Goal: Information Seeking & Learning: Learn about a topic

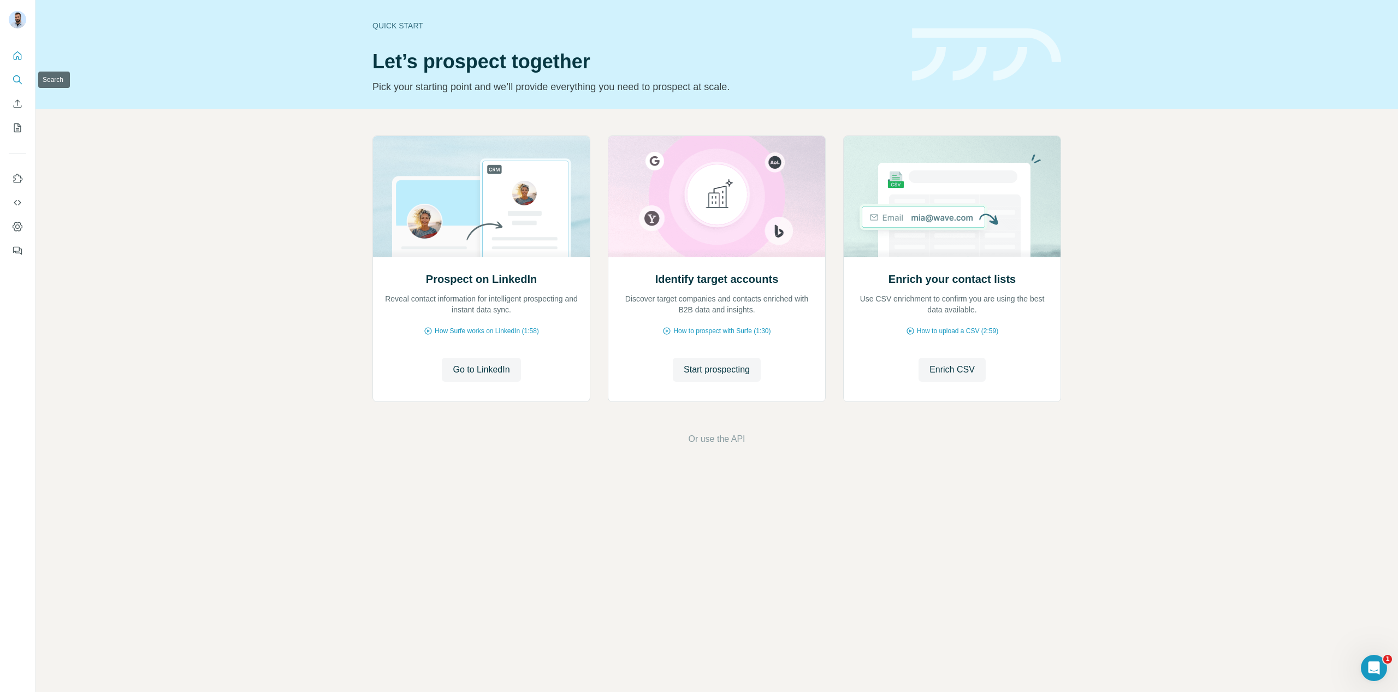
click at [19, 77] on icon "Search" at bounding box center [16, 78] width 7 height 7
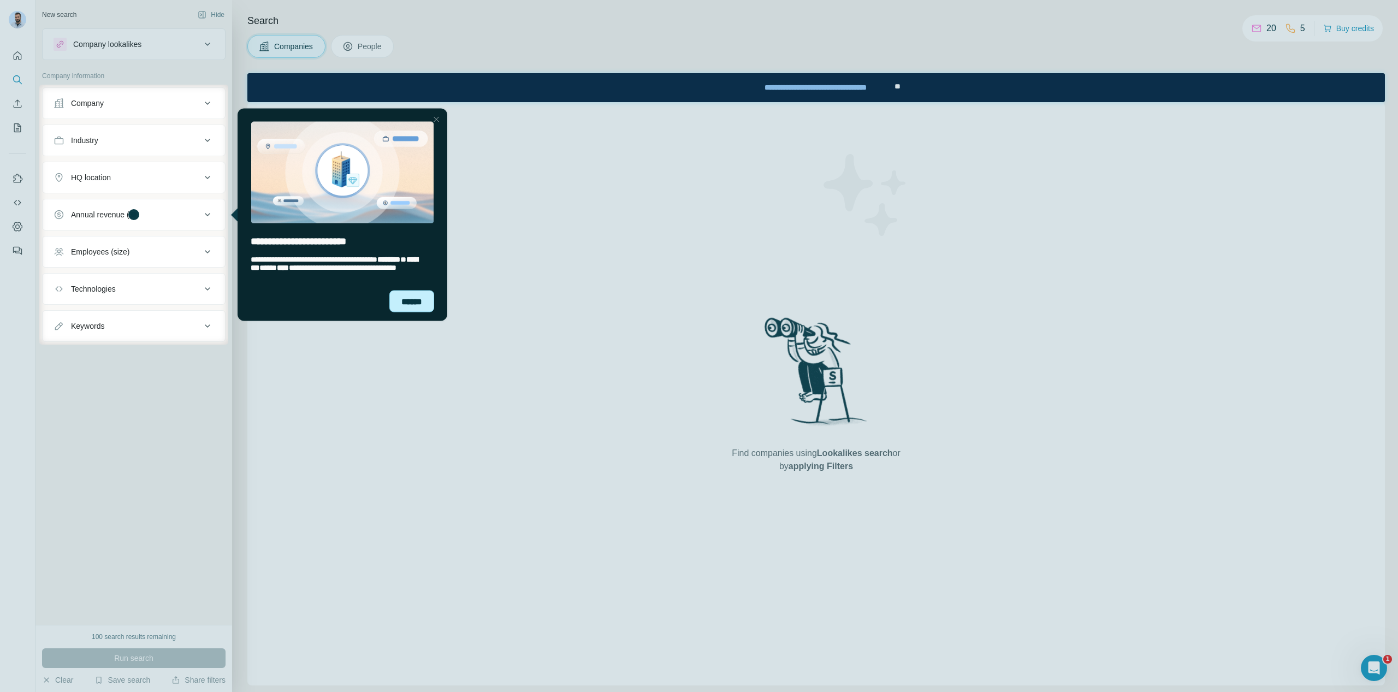
click at [408, 300] on div "******" at bounding box center [411, 301] width 45 height 22
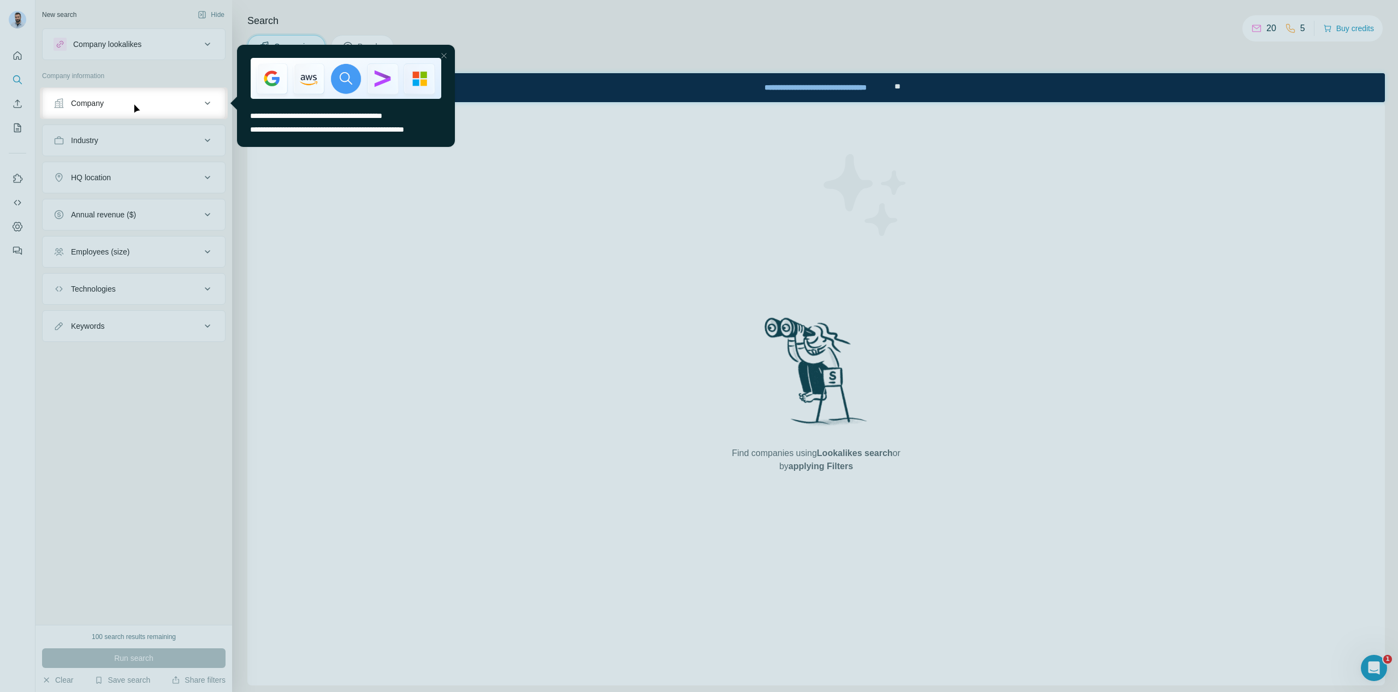
click at [307, 206] on div at bounding box center [699, 405] width 1398 height 573
click at [508, 64] on div at bounding box center [699, 43] width 1398 height 87
click at [504, 66] on div at bounding box center [699, 43] width 1398 height 87
drag, startPoint x: 443, startPoint y: 56, endPoint x: 664, endPoint y: 101, distance: 225.2
click at [443, 56] on div at bounding box center [443, 55] width 13 height 13
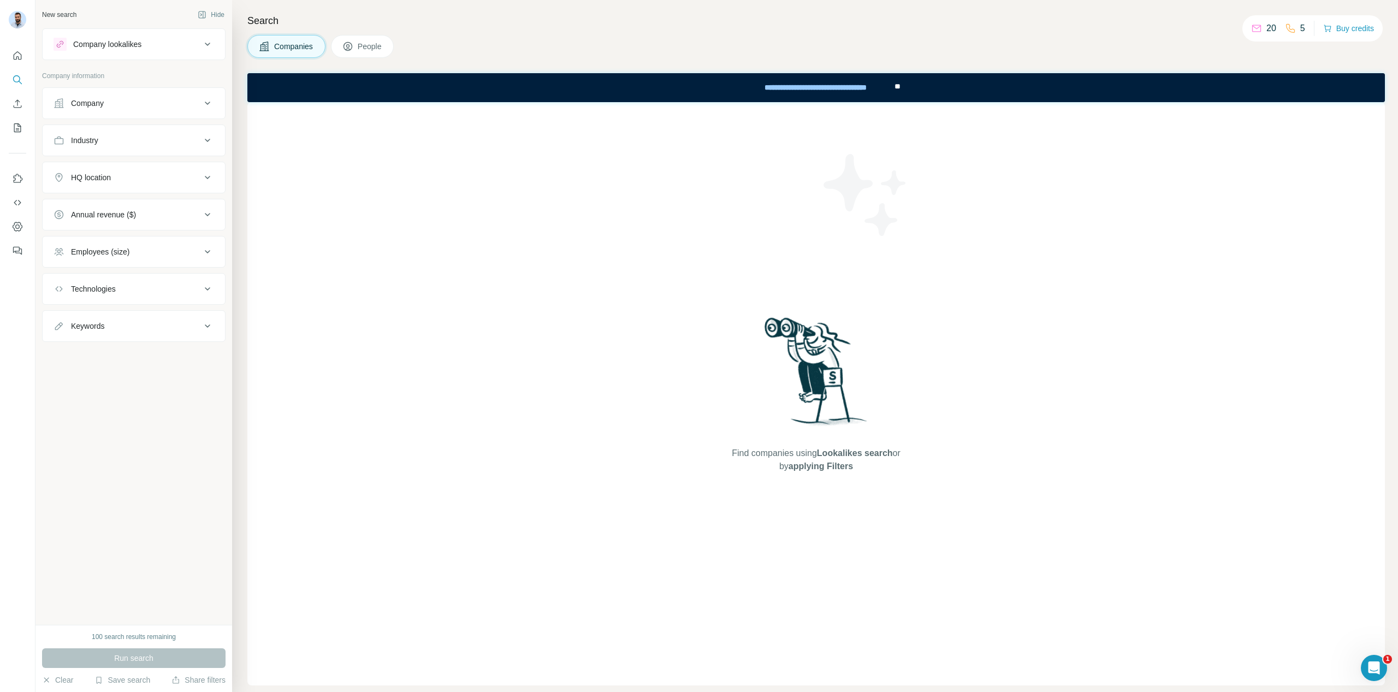
click at [199, 138] on div "Industry" at bounding box center [127, 140] width 147 height 11
click at [205, 138] on icon at bounding box center [207, 140] width 13 height 13
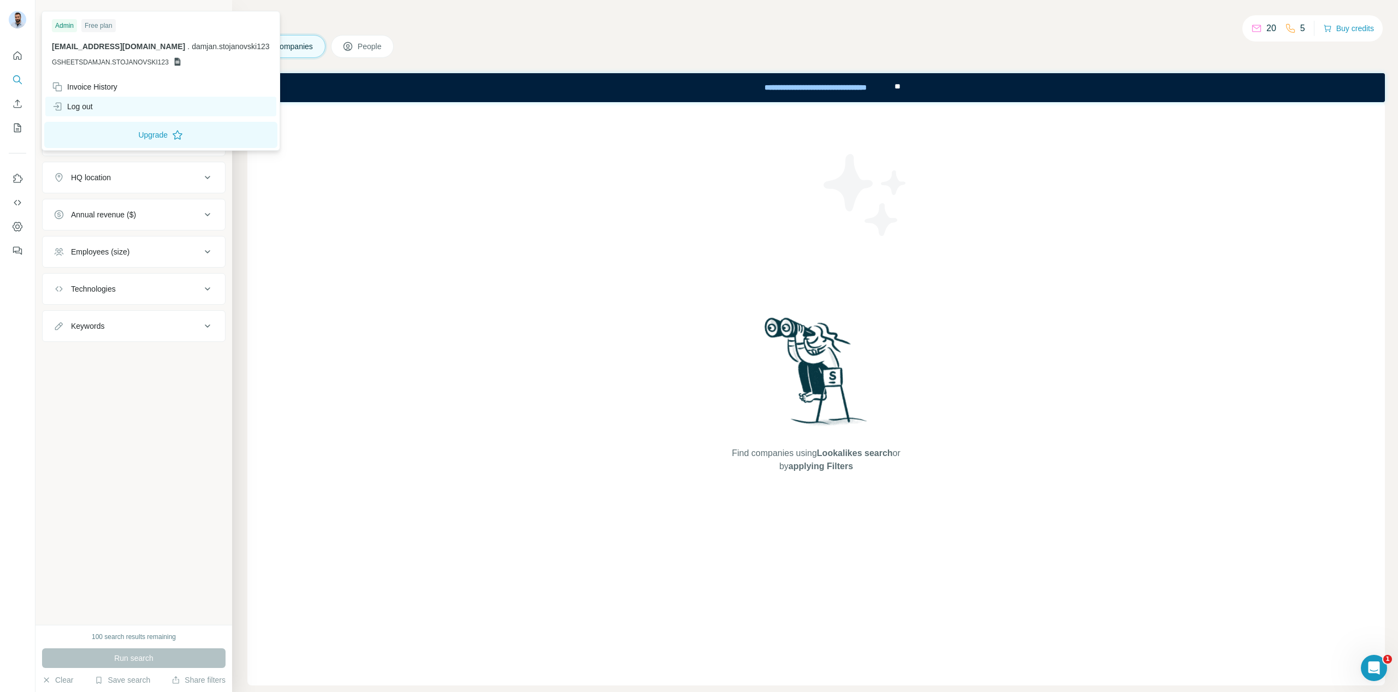
click at [121, 100] on div "Log out" at bounding box center [160, 107] width 231 height 20
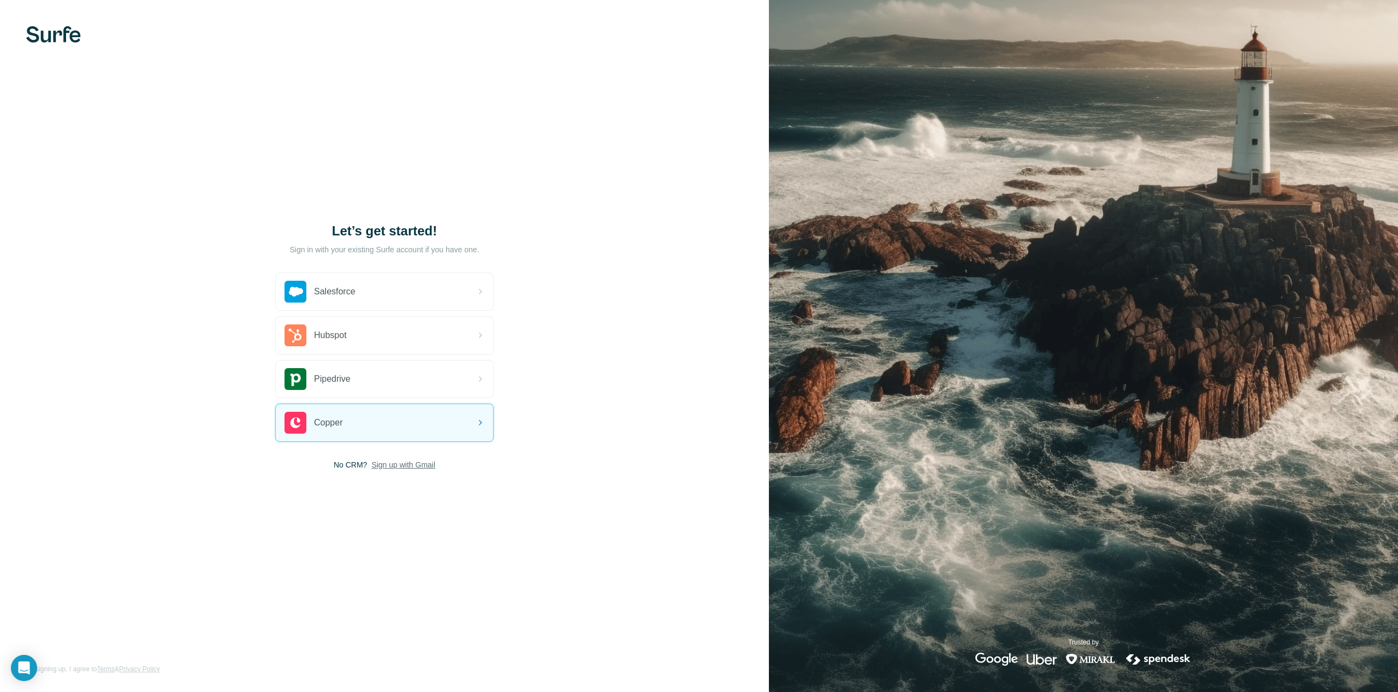
click at [396, 461] on span "Sign up with Gmail" at bounding box center [403, 464] width 64 height 11
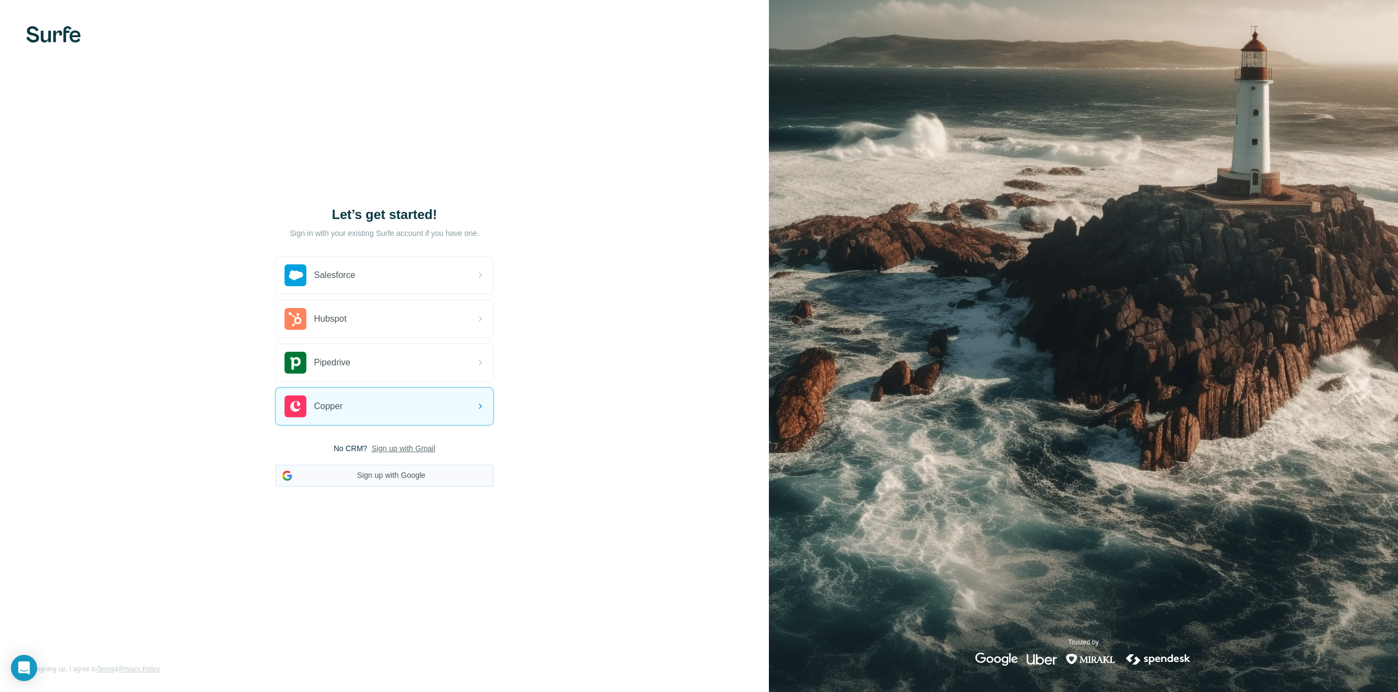
click at [409, 468] on button "Sign up with Google" at bounding box center [384, 476] width 218 height 22
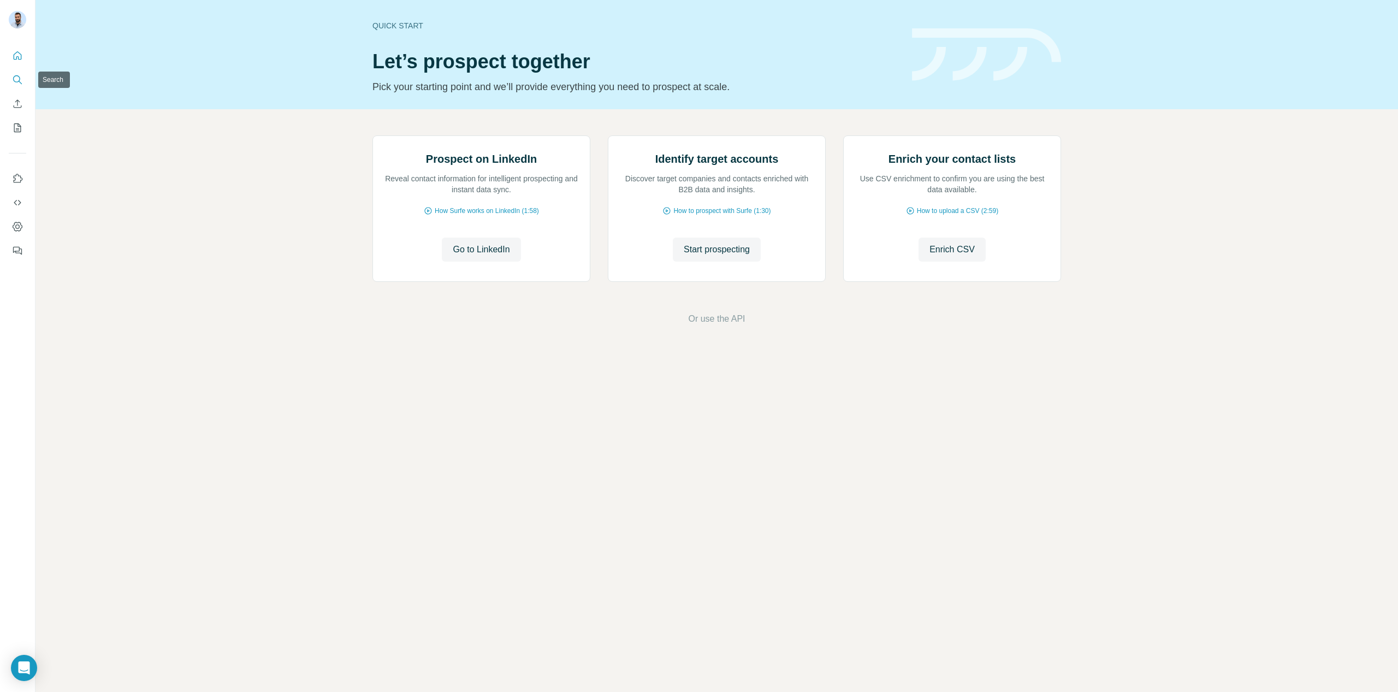
click at [15, 76] on icon "Search" at bounding box center [16, 78] width 7 height 7
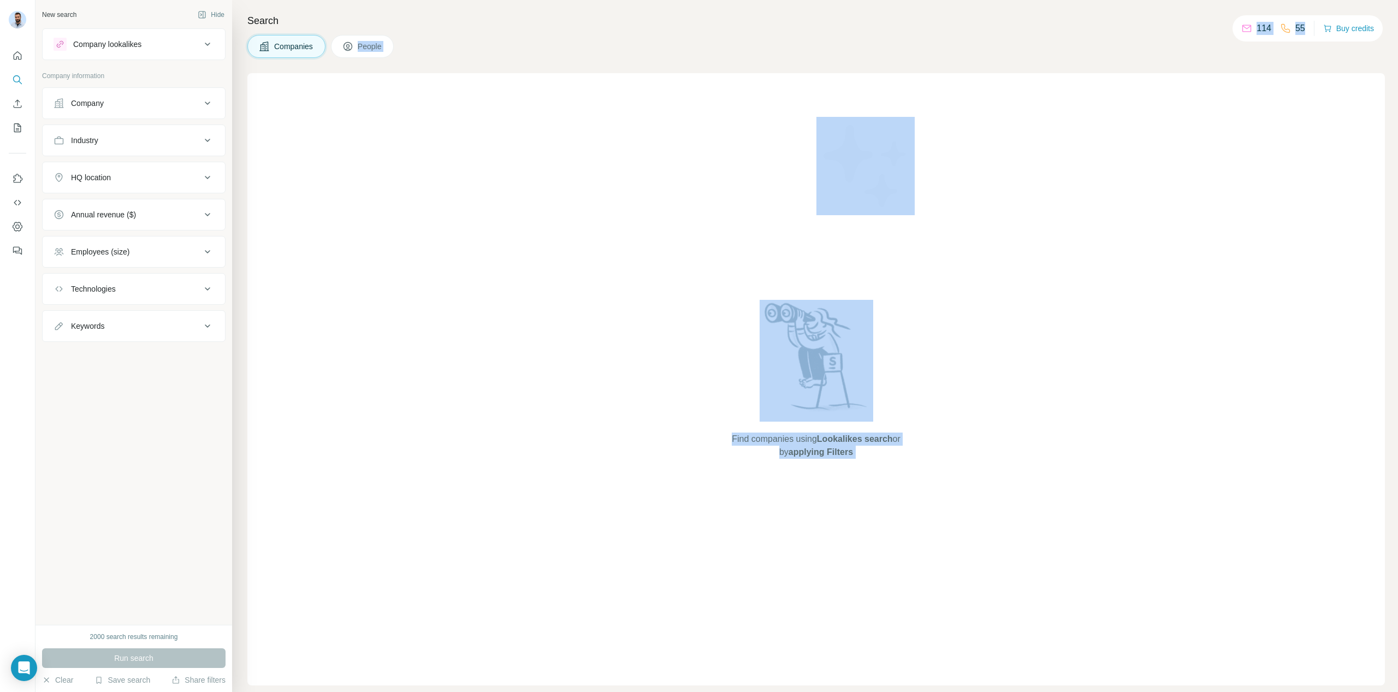
drag, startPoint x: 1191, startPoint y: 33, endPoint x: 1304, endPoint y: 25, distance: 113.8
click at [1304, 25] on div "New search Hide Company lookalikes Company information Company Industry HQ loca…" at bounding box center [716, 346] width 1362 height 692
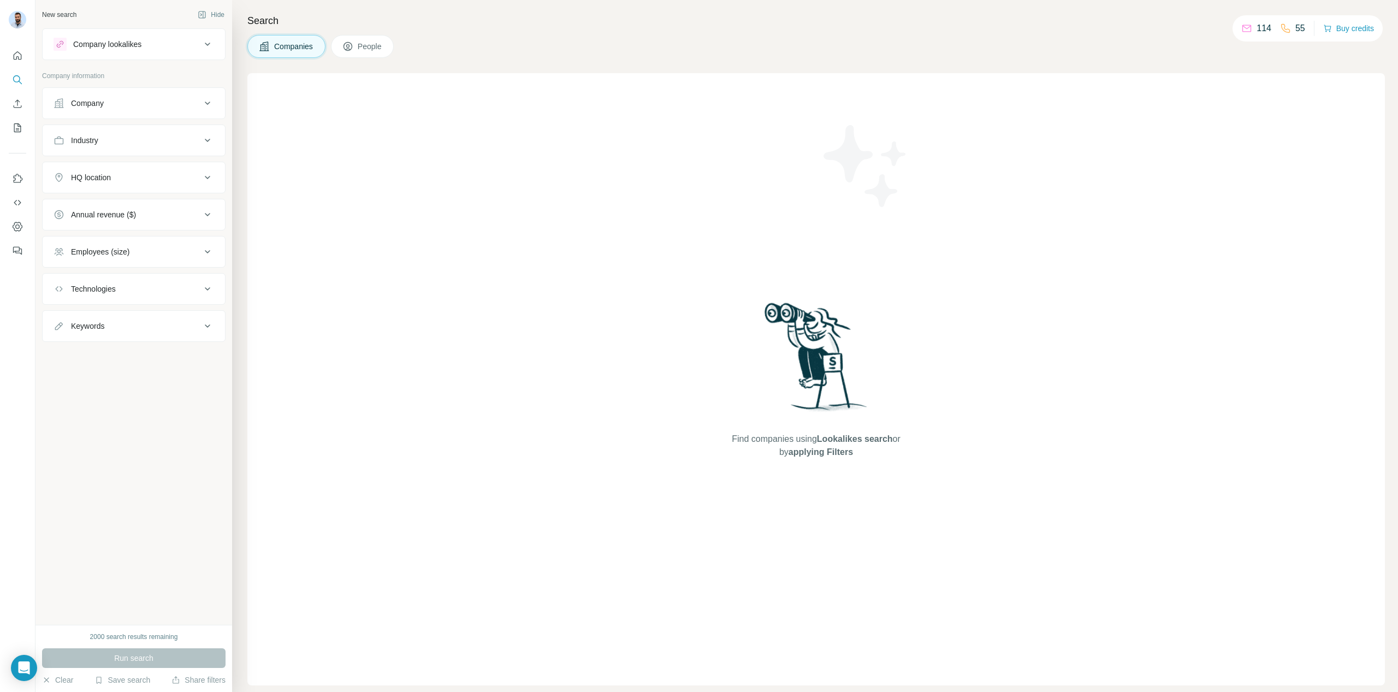
click at [1294, 60] on div "Search Companies People Find companies using Lookalikes search or by applying F…" at bounding box center [815, 346] width 1166 height 692
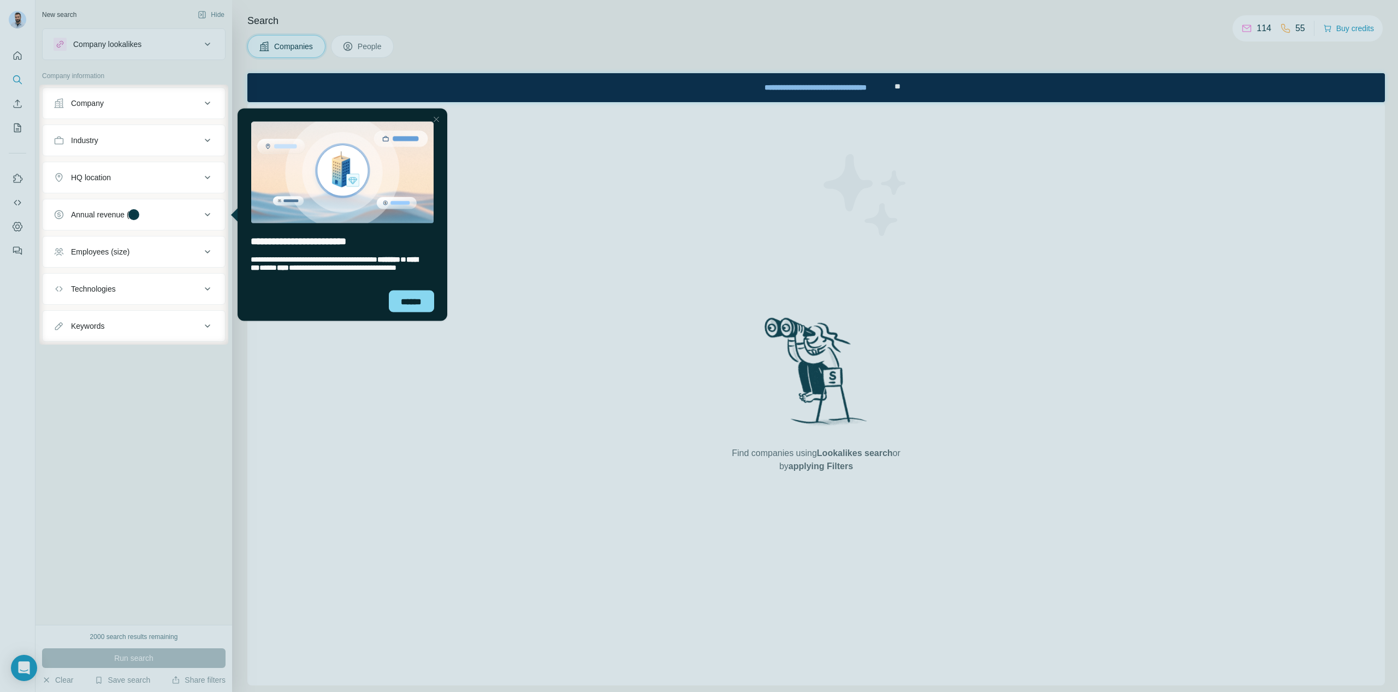
drag, startPoint x: 1261, startPoint y: 26, endPoint x: 1252, endPoint y: 32, distance: 10.5
click at [1252, 32] on div at bounding box center [699, 42] width 1398 height 85
click at [412, 300] on div "******" at bounding box center [411, 301] width 45 height 22
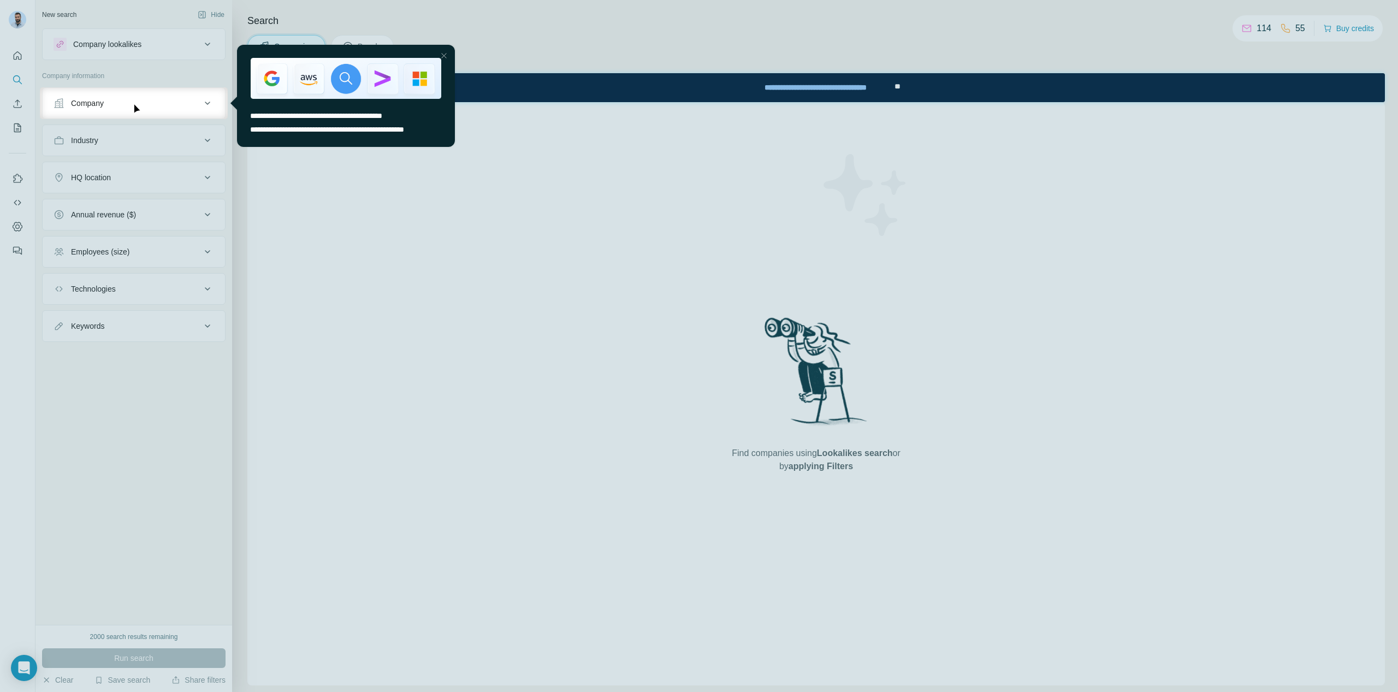
drag, startPoint x: 1306, startPoint y: 31, endPoint x: 1225, endPoint y: 28, distance: 81.4
click at [1225, 28] on div at bounding box center [699, 43] width 1398 height 87
drag, startPoint x: 1244, startPoint y: 25, endPoint x: 1274, endPoint y: 24, distance: 29.5
click at [1274, 24] on div at bounding box center [699, 43] width 1398 height 87
click at [1256, 28] on div at bounding box center [699, 43] width 1398 height 87
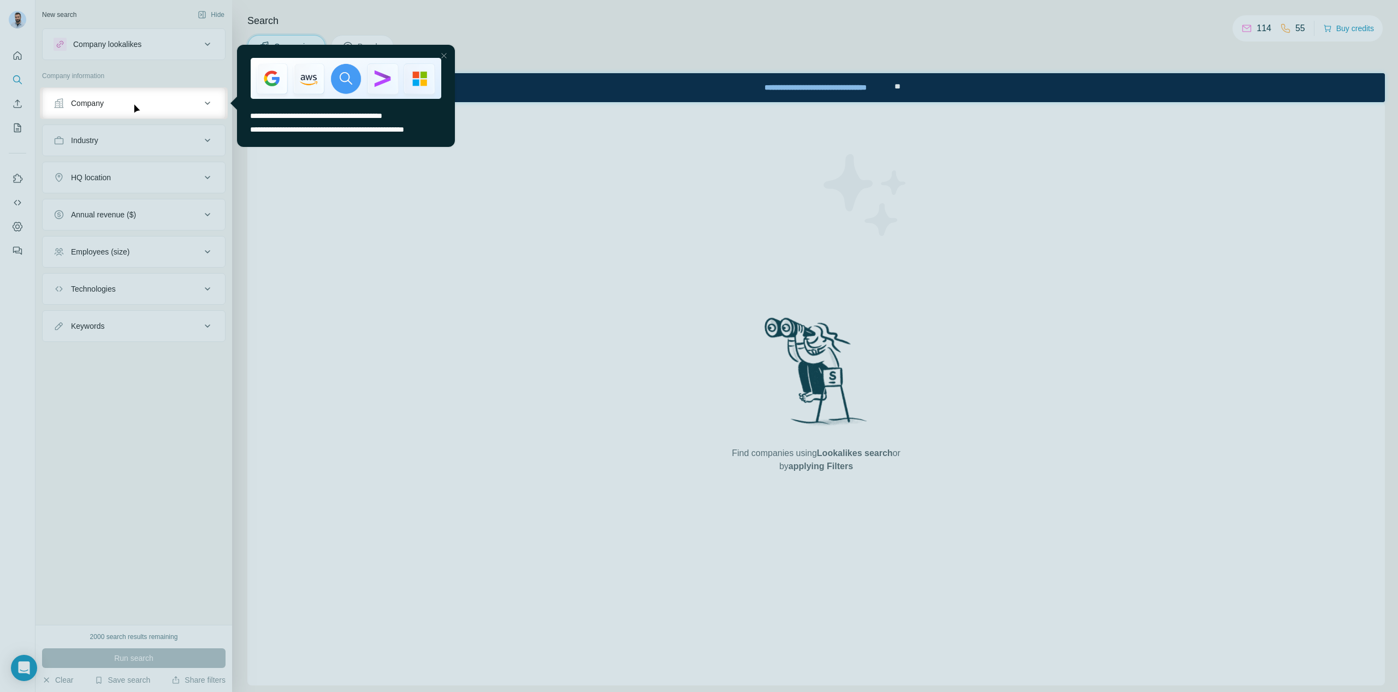
click at [1256, 28] on div at bounding box center [699, 43] width 1398 height 87
drag, startPoint x: 443, startPoint y: 52, endPoint x: 670, endPoint y: 95, distance: 231.2
click at [443, 52] on div at bounding box center [443, 55] width 13 height 13
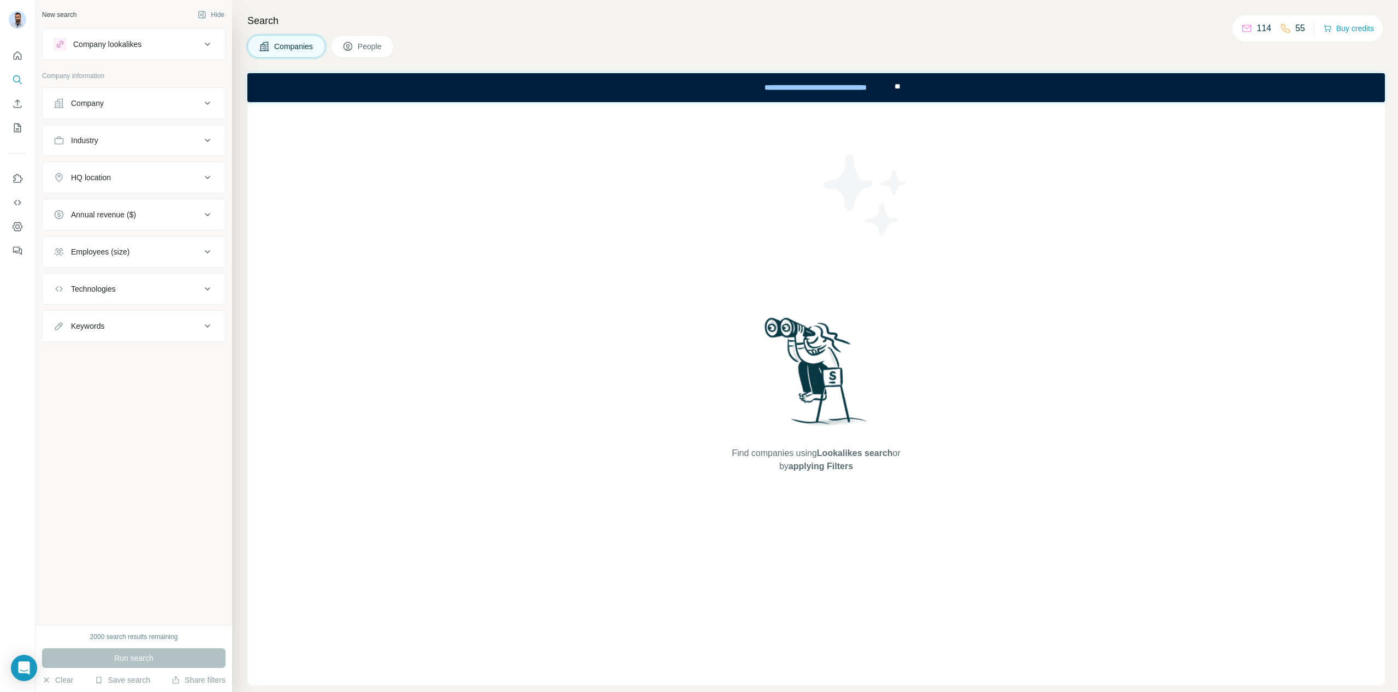
click at [148, 96] on button "Company" at bounding box center [134, 103] width 182 height 26
click at [148, 96] on button "Company" at bounding box center [134, 105] width 182 height 31
click at [173, 45] on div "Company lookalikes" at bounding box center [127, 44] width 147 height 13
click at [208, 102] on icon at bounding box center [207, 103] width 13 height 13
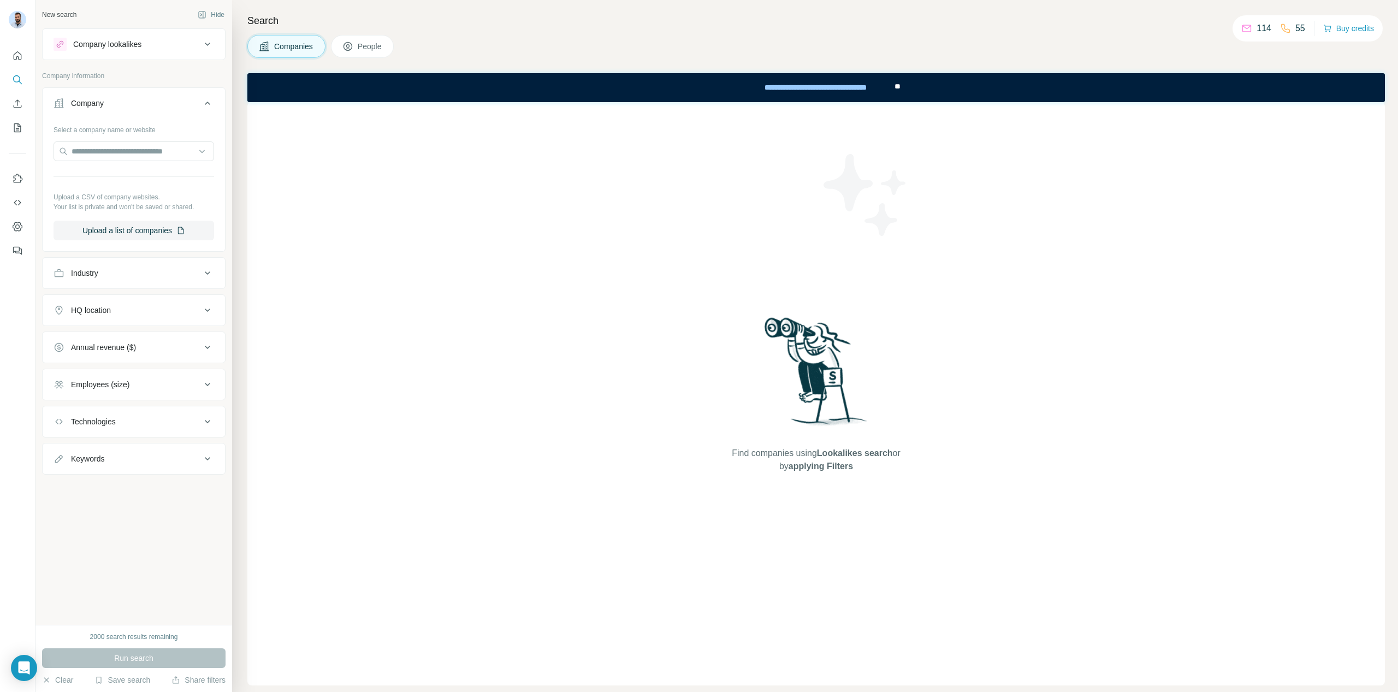
click at [205, 103] on icon at bounding box center [207, 103] width 13 height 13
click at [201, 105] on icon at bounding box center [207, 103] width 13 height 13
click at [137, 152] on input "text" at bounding box center [134, 151] width 161 height 20
type input "*********"
click at [123, 179] on div "Surfe [DOMAIN_NAME]" at bounding box center [133, 180] width 155 height 29
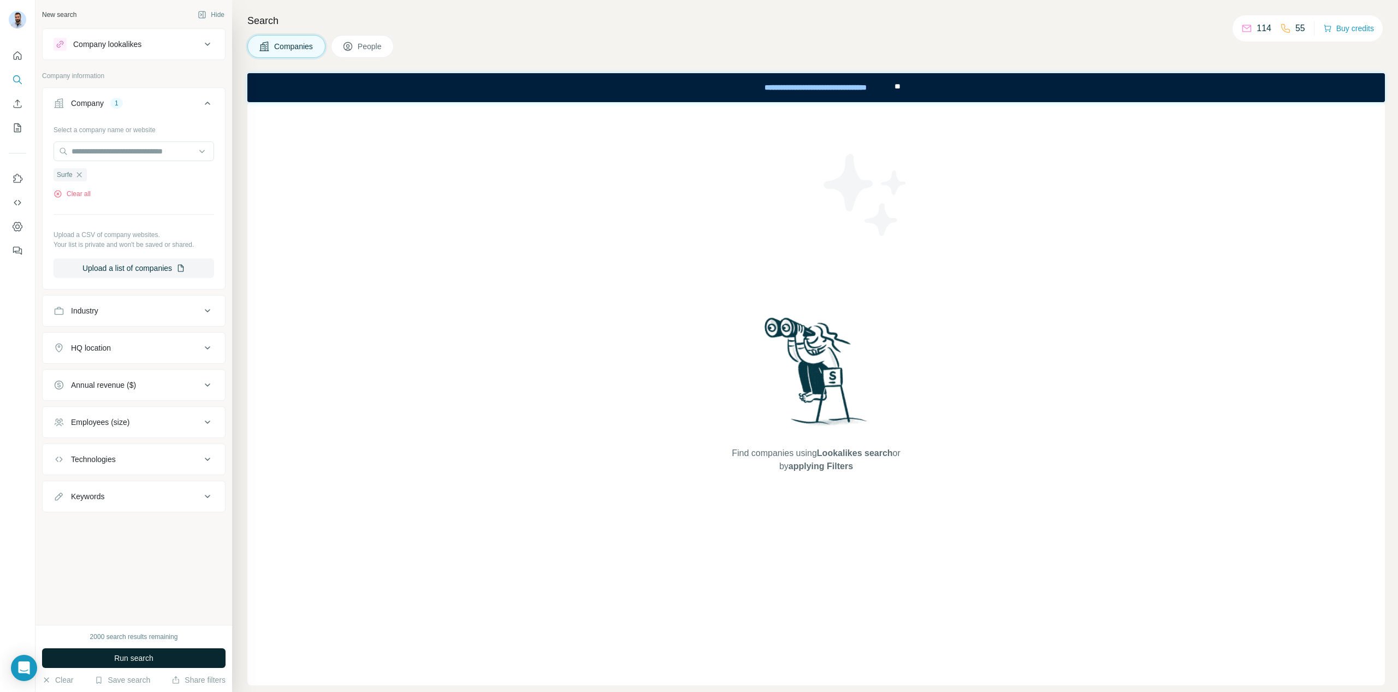
click at [112, 660] on button "Run search" at bounding box center [133, 658] width 183 height 20
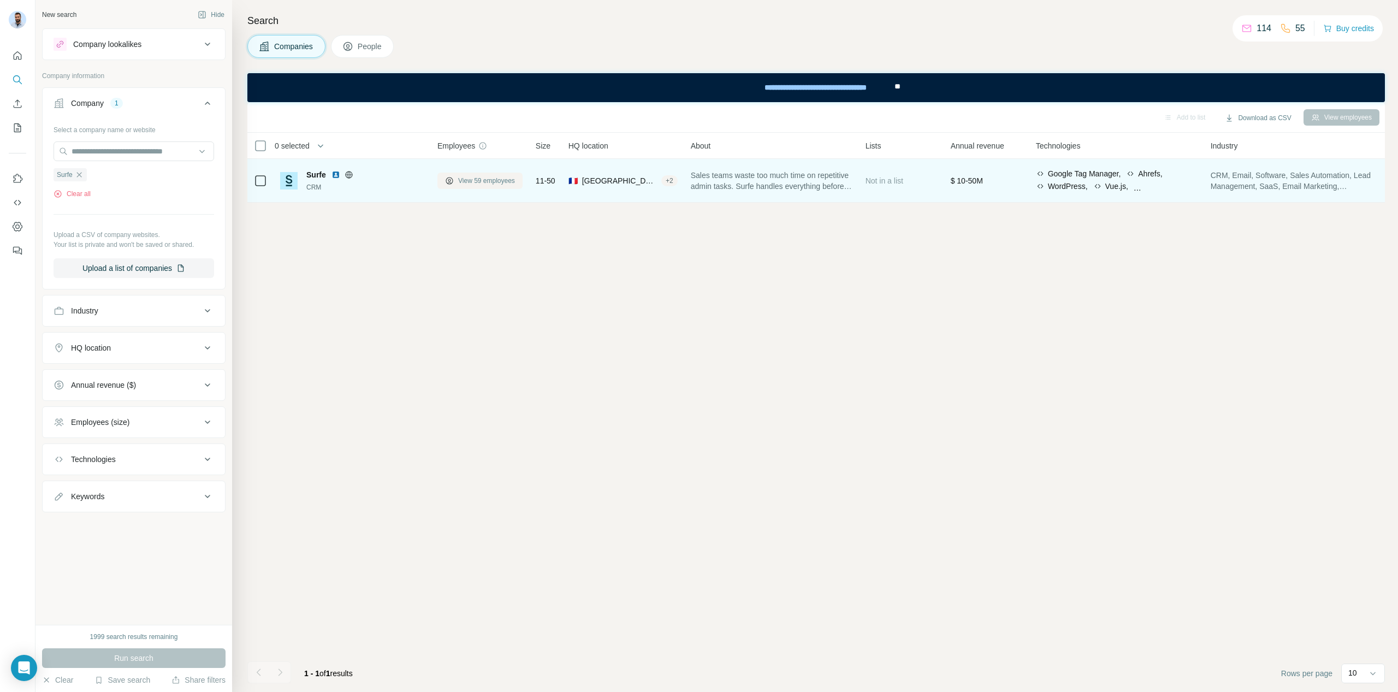
click at [467, 180] on span "View 59 employees" at bounding box center [486, 181] width 57 height 10
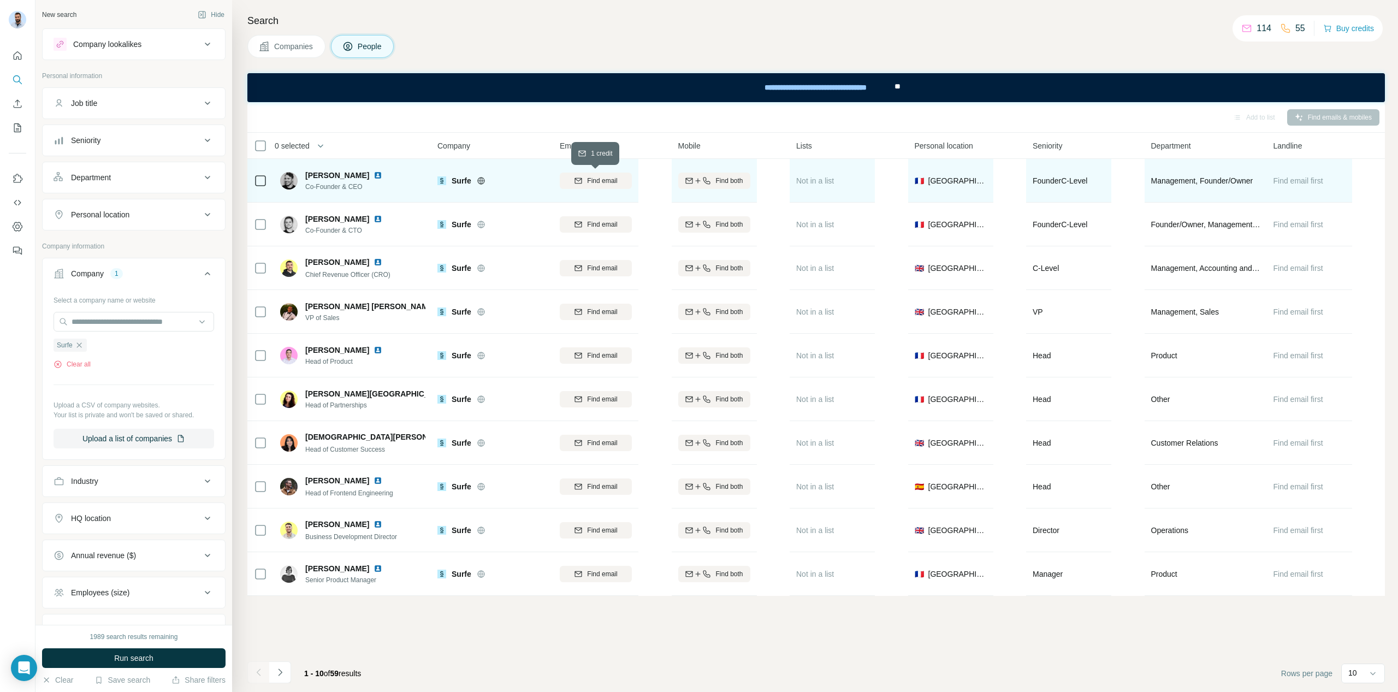
click at [610, 179] on span "Find email" at bounding box center [602, 181] width 30 height 10
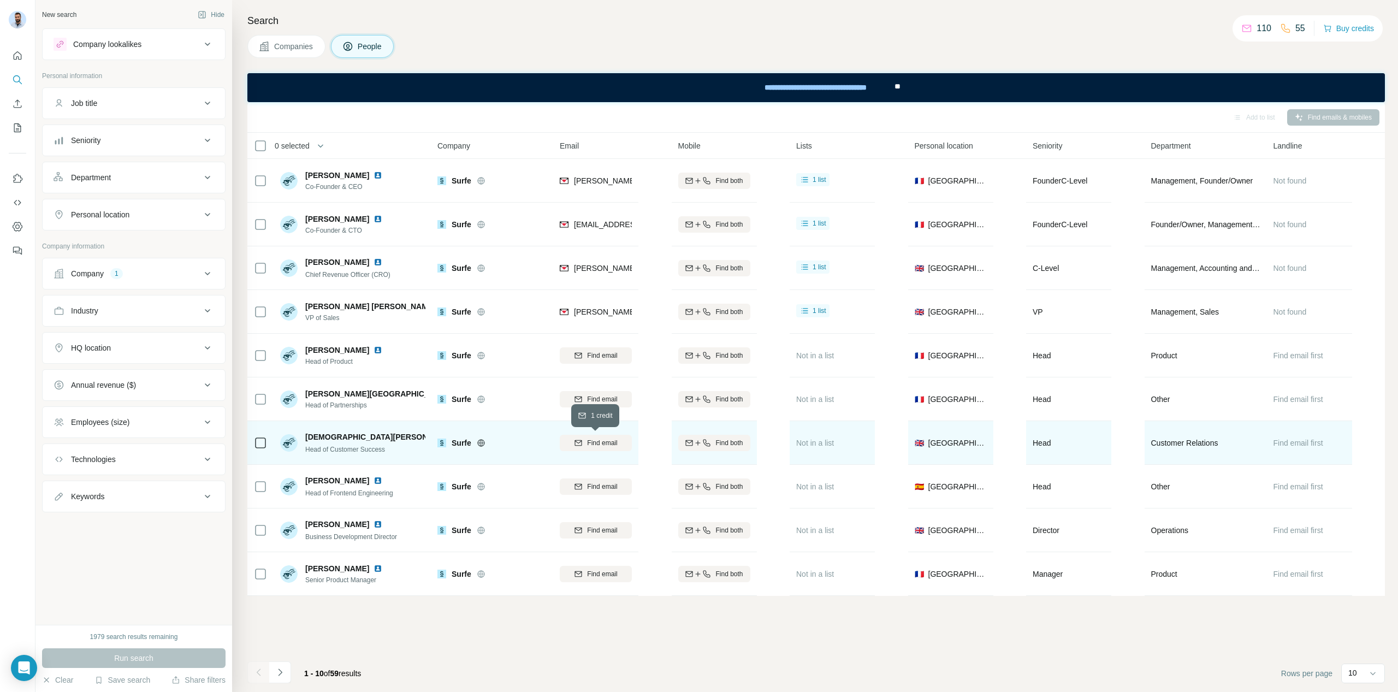
click at [581, 442] on icon "button" at bounding box center [578, 442] width 9 height 9
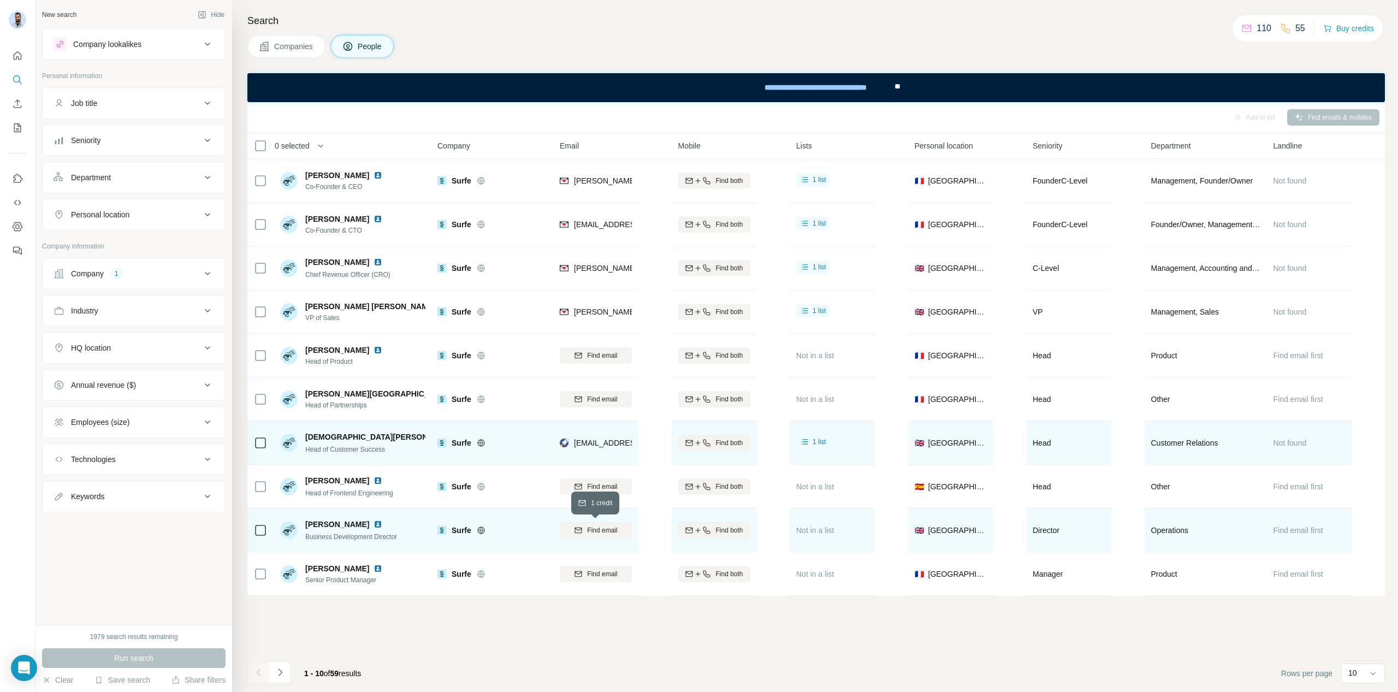
click at [601, 525] on span "Find email" at bounding box center [602, 530] width 30 height 10
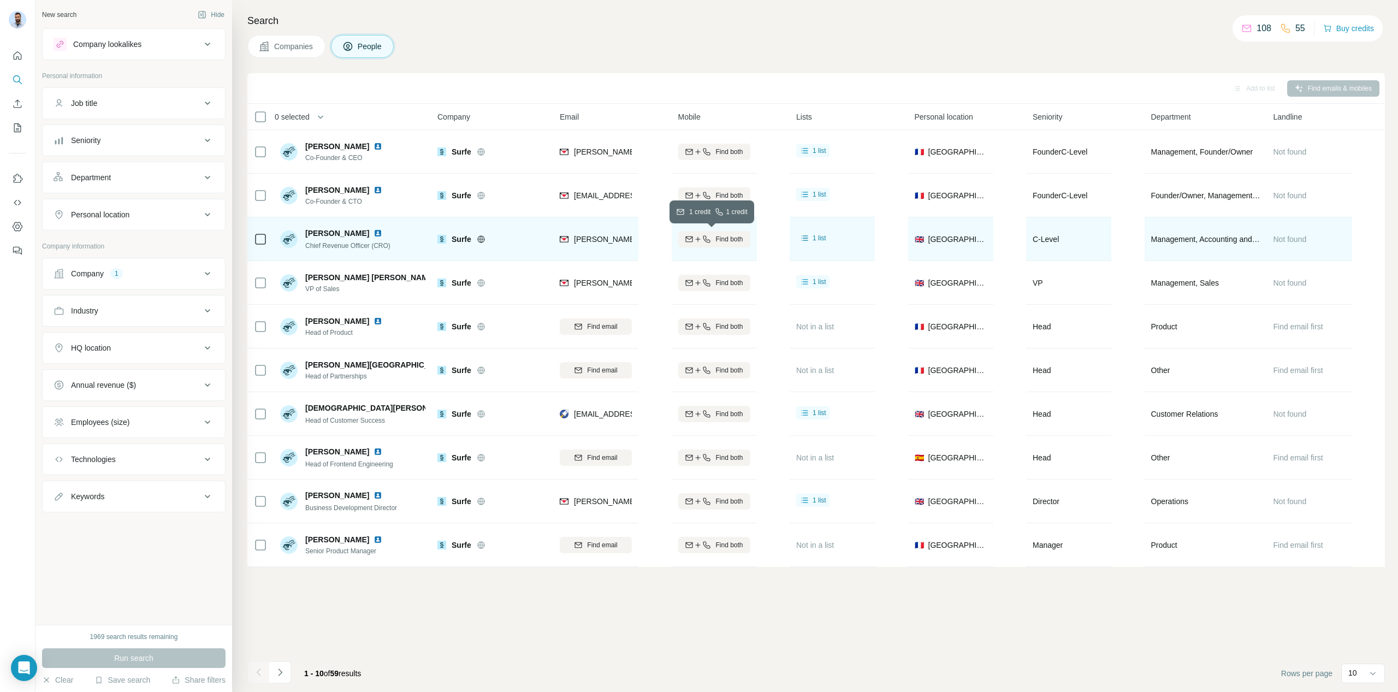
click at [720, 237] on span "Find both" at bounding box center [728, 239] width 27 height 10
click at [0, 0] on tbody "David Chevalier Co-Founder & CEO Surfe david.chevalier@surfe.com Find both 1 li…" at bounding box center [0, 0] width 0 height 0
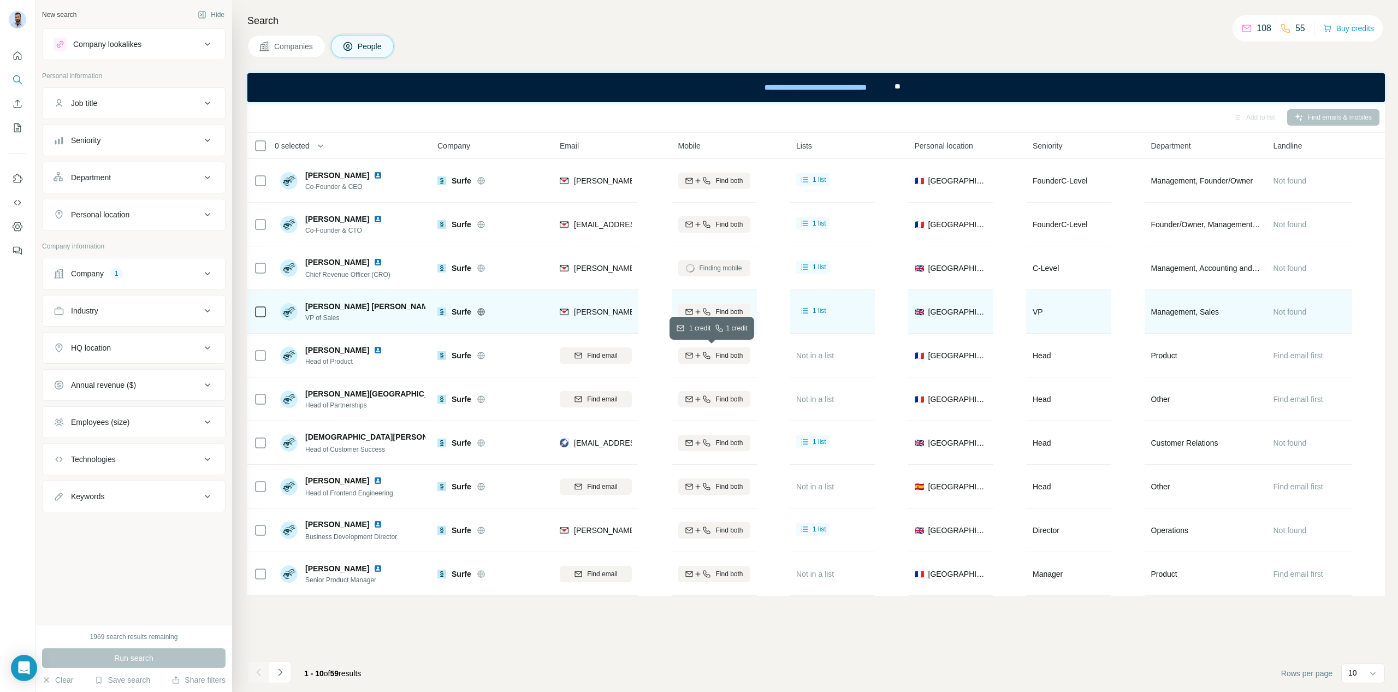
drag, startPoint x: 705, startPoint y: 355, endPoint x: 709, endPoint y: 330, distance: 24.9
click at [705, 355] on icon "button" at bounding box center [706, 355] width 9 height 9
click at [712, 312] on div "Find both" at bounding box center [714, 312] width 72 height 10
drag, startPoint x: 740, startPoint y: 81, endPoint x: 880, endPoint y: 84, distance: 140.3
click at [880, 84] on div "**********" at bounding box center [804, 87] width 176 height 29
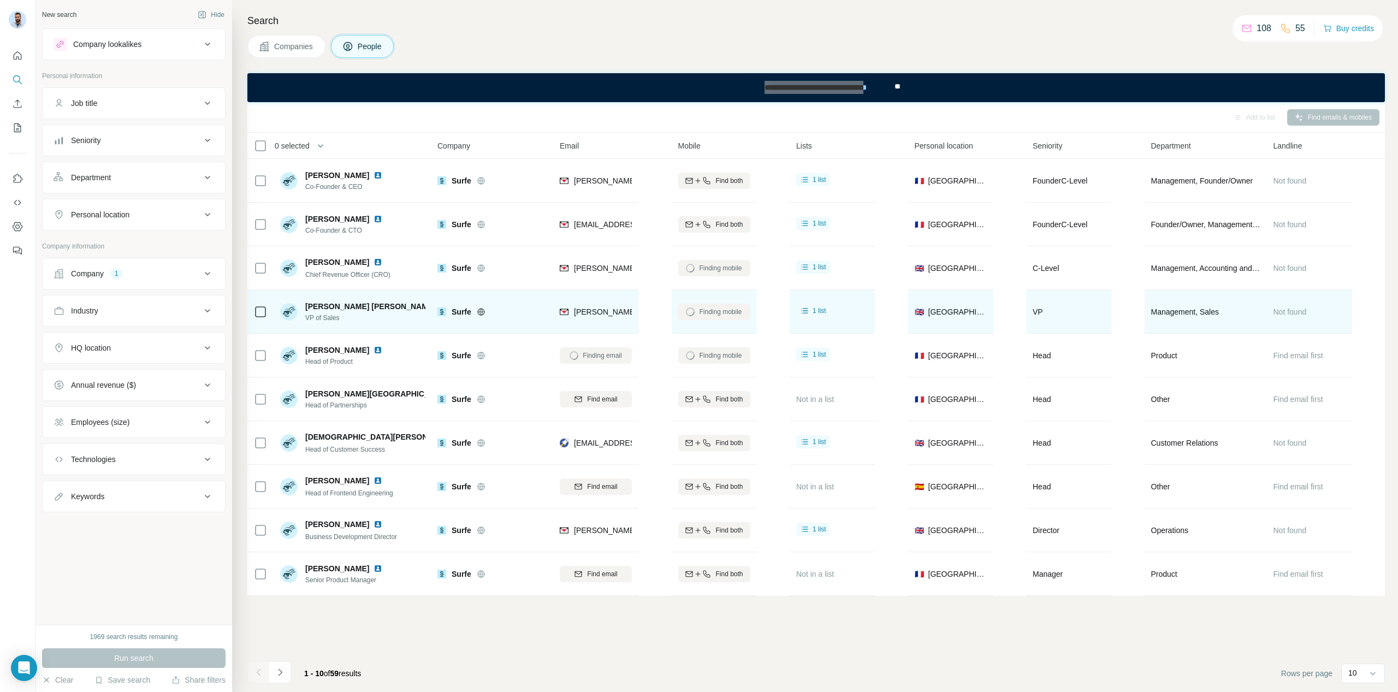
click at [758, 42] on div "Companies People" at bounding box center [815, 46] width 1137 height 23
click at [804, 49] on div "Companies People" at bounding box center [815, 46] width 1137 height 23
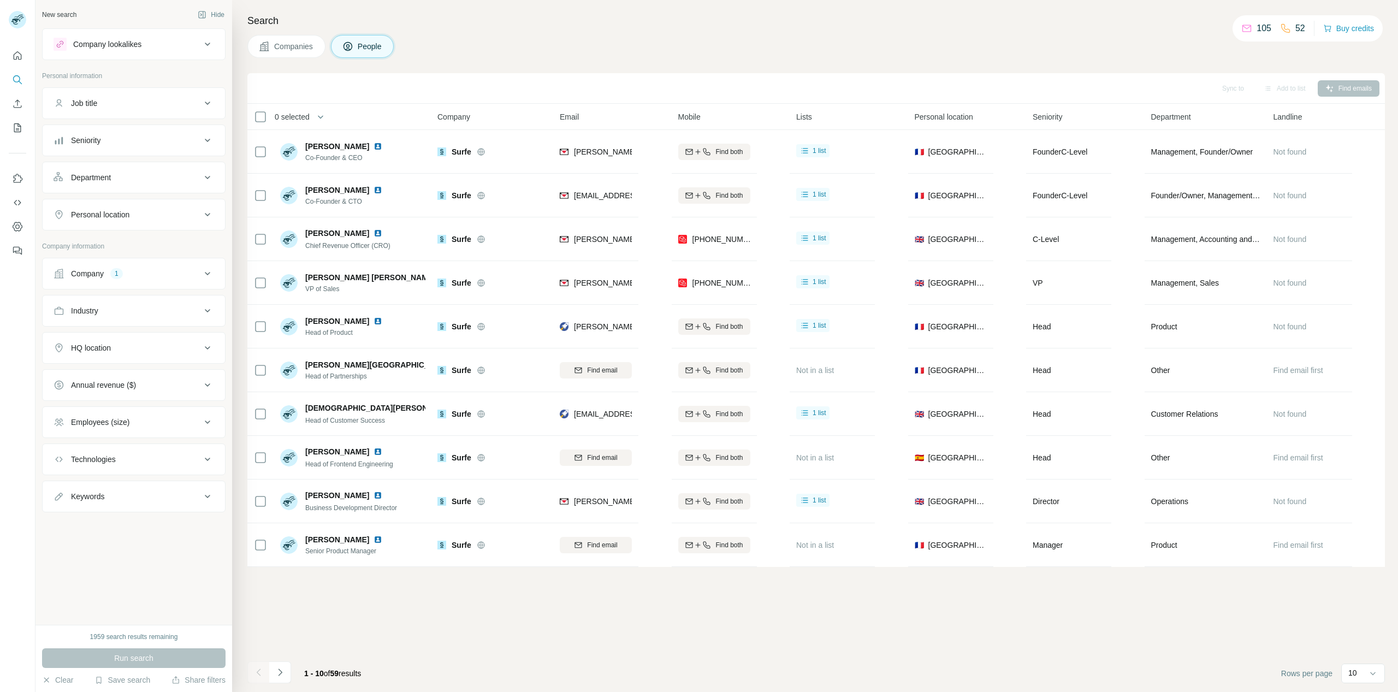
click at [668, 32] on div "Search Companies People Sync to Add to list Find emails 0 selected People Compa…" at bounding box center [815, 346] width 1166 height 692
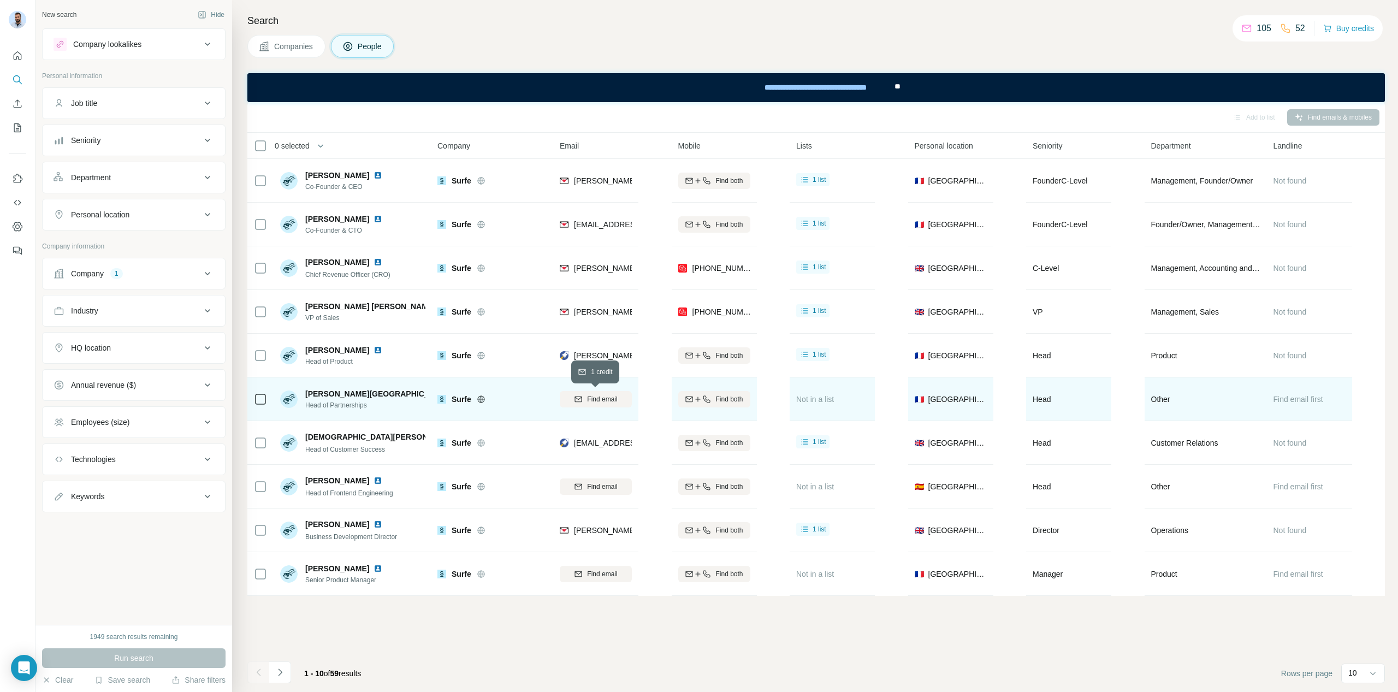
click at [589, 395] on span "Find email" at bounding box center [602, 399] width 30 height 10
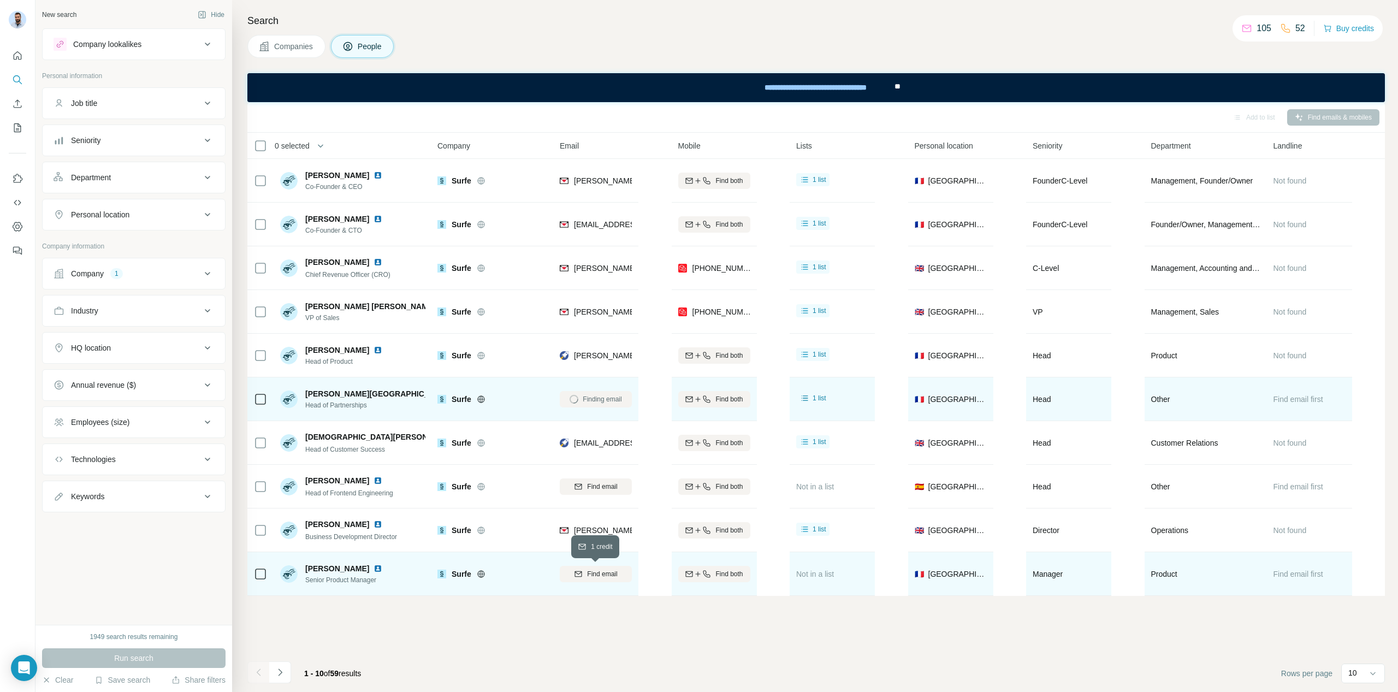
click at [601, 577] on span "Find email" at bounding box center [602, 574] width 30 height 10
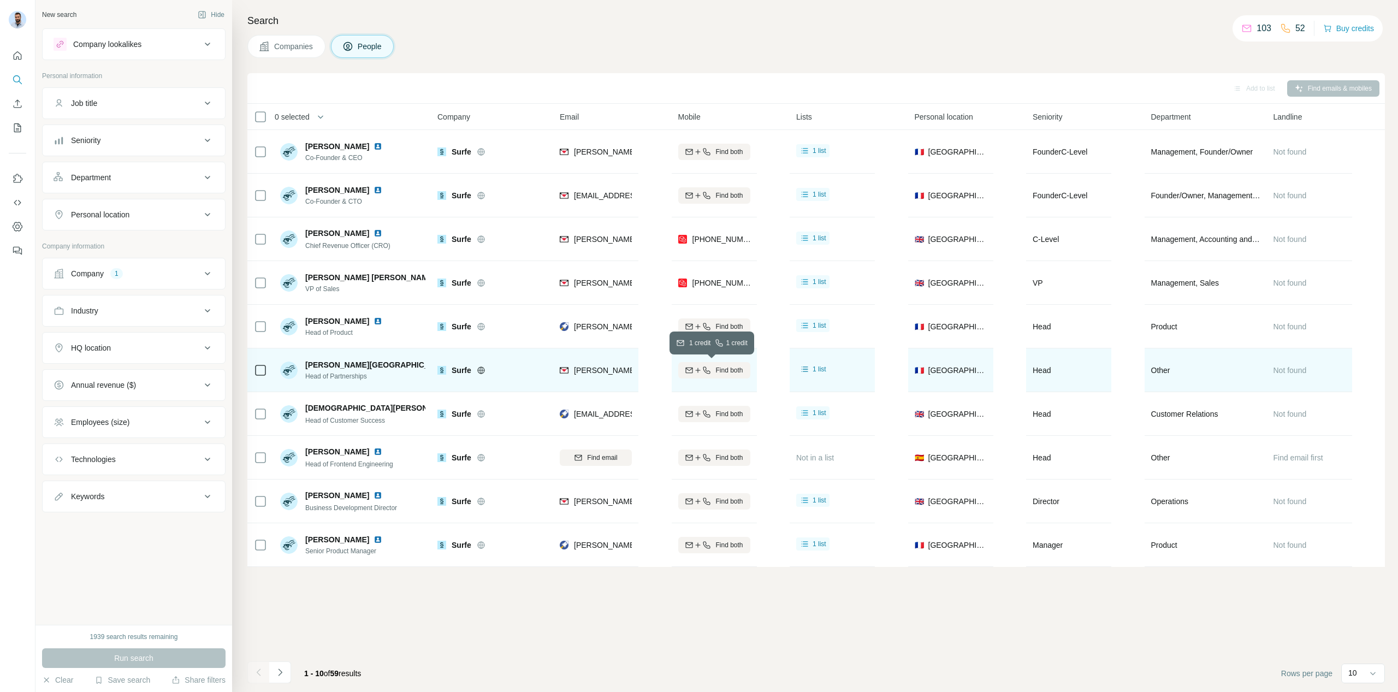
click at [717, 370] on span "Find both" at bounding box center [728, 370] width 27 height 10
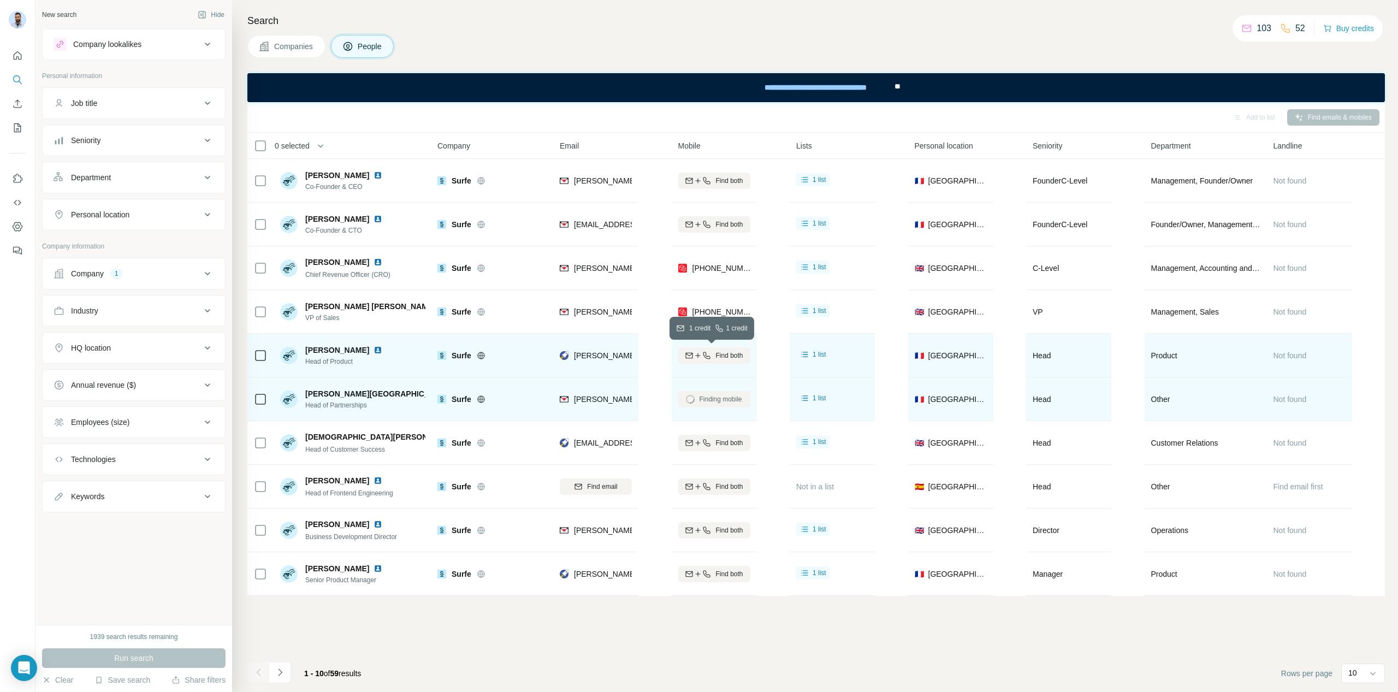
click at [715, 352] on span "Find both" at bounding box center [728, 355] width 27 height 10
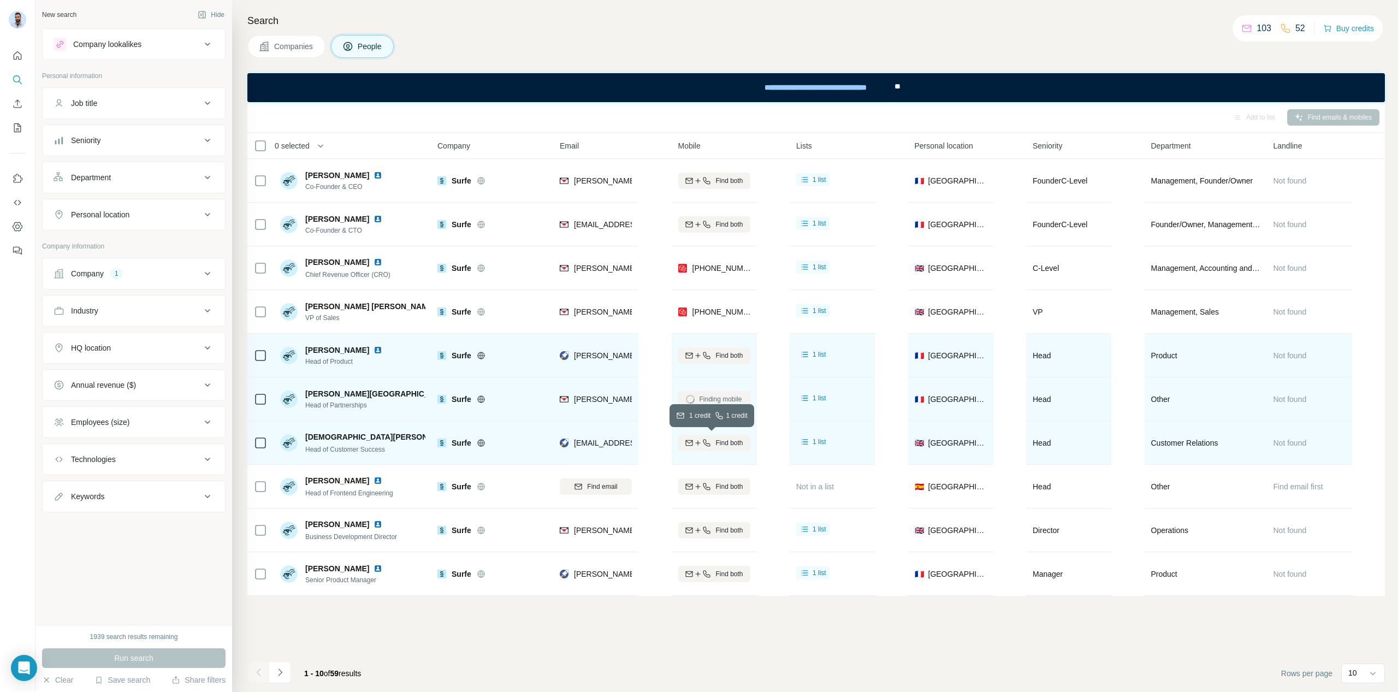
click at [723, 445] on span "Find both" at bounding box center [728, 443] width 27 height 10
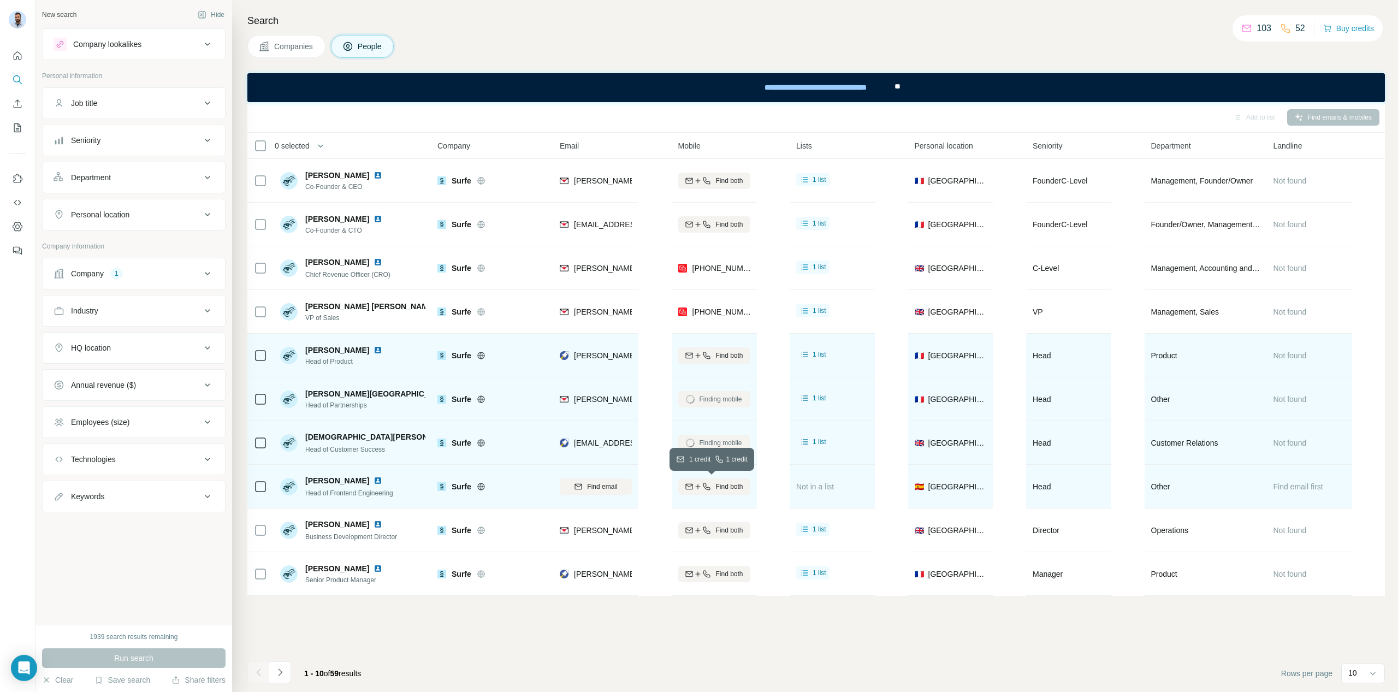
click at [717, 488] on span "Find both" at bounding box center [728, 487] width 27 height 10
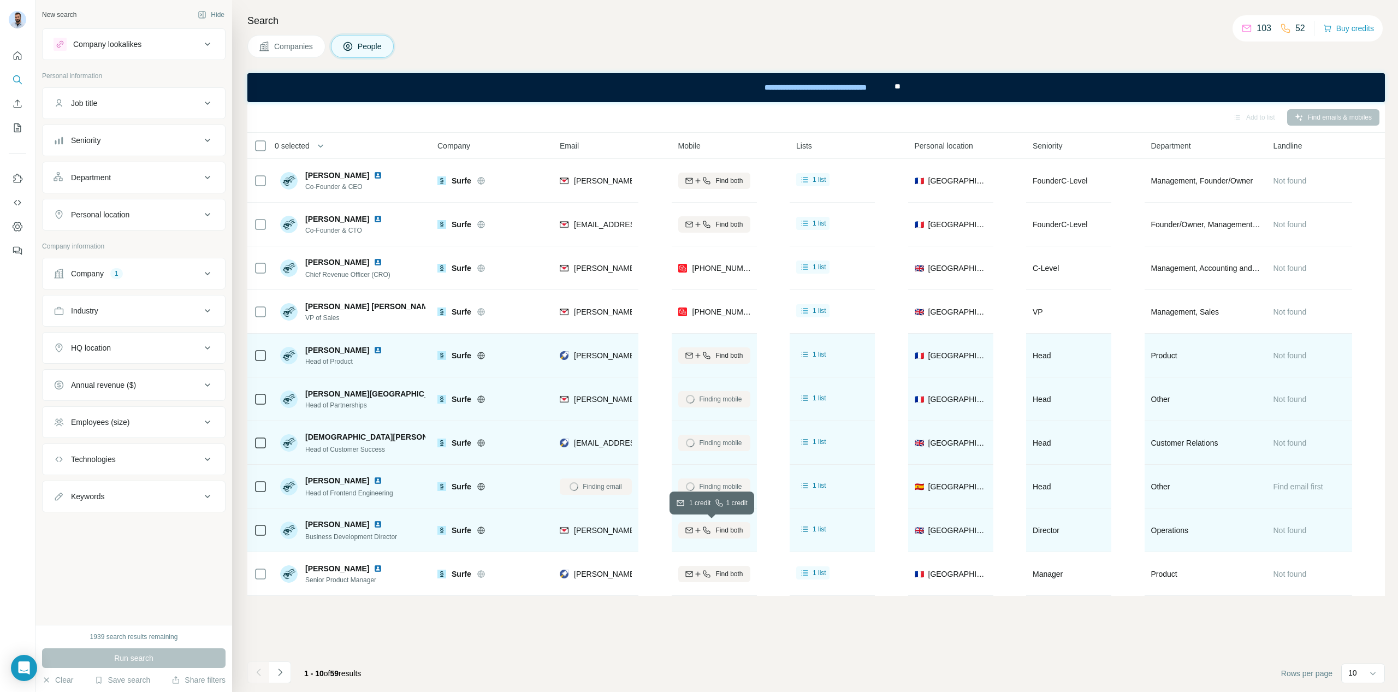
click at [721, 531] on span "Find both" at bounding box center [728, 530] width 27 height 10
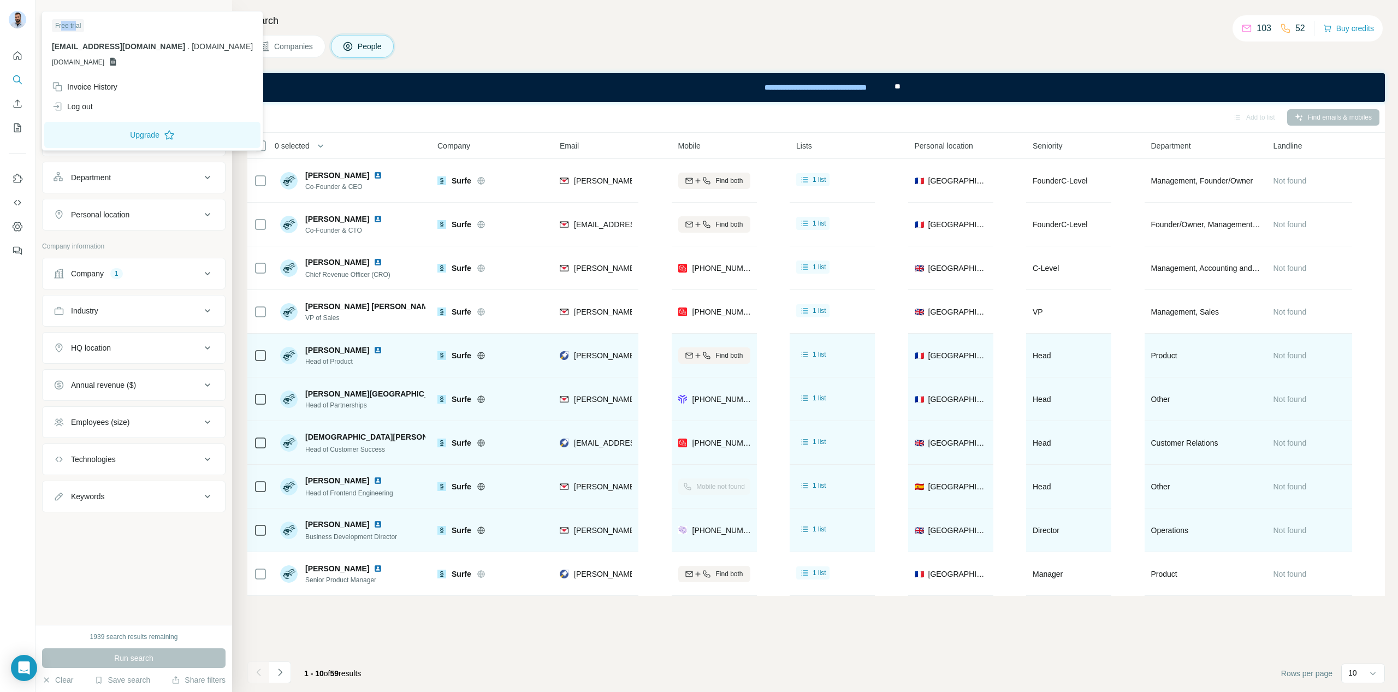
drag, startPoint x: 73, startPoint y: 28, endPoint x: 62, endPoint y: 28, distance: 10.9
click at [62, 28] on div "Free trial" at bounding box center [68, 25] width 32 height 13
click at [68, 29] on div "Free trial" at bounding box center [68, 25] width 32 height 13
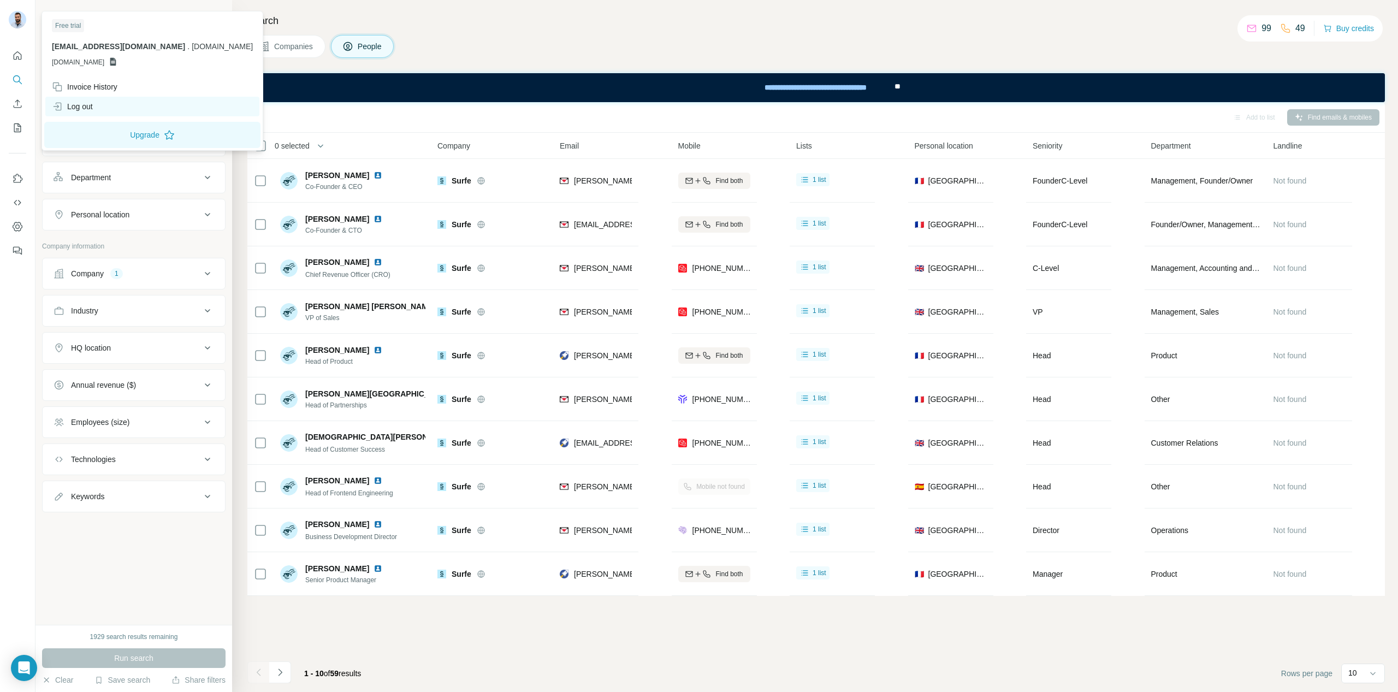
click at [92, 105] on div "Log out" at bounding box center [72, 106] width 41 height 11
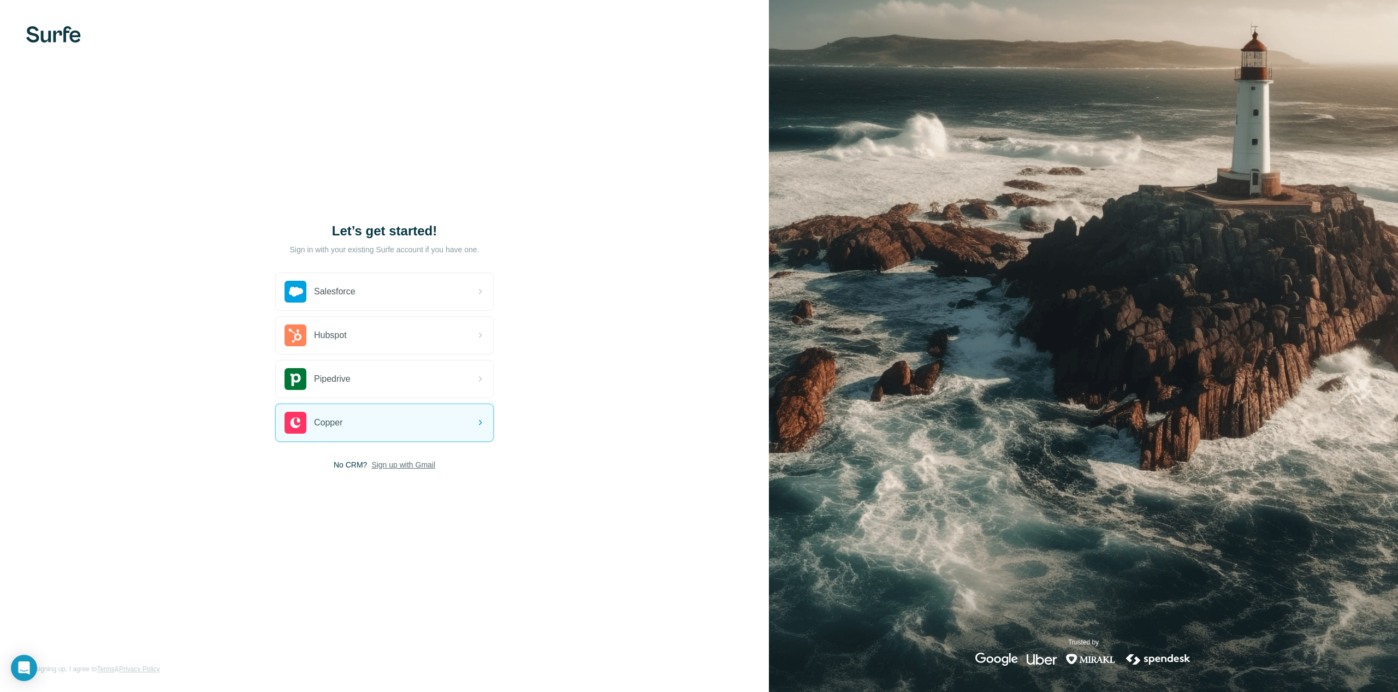
click at [400, 467] on span "Sign up with Gmail" at bounding box center [403, 464] width 64 height 11
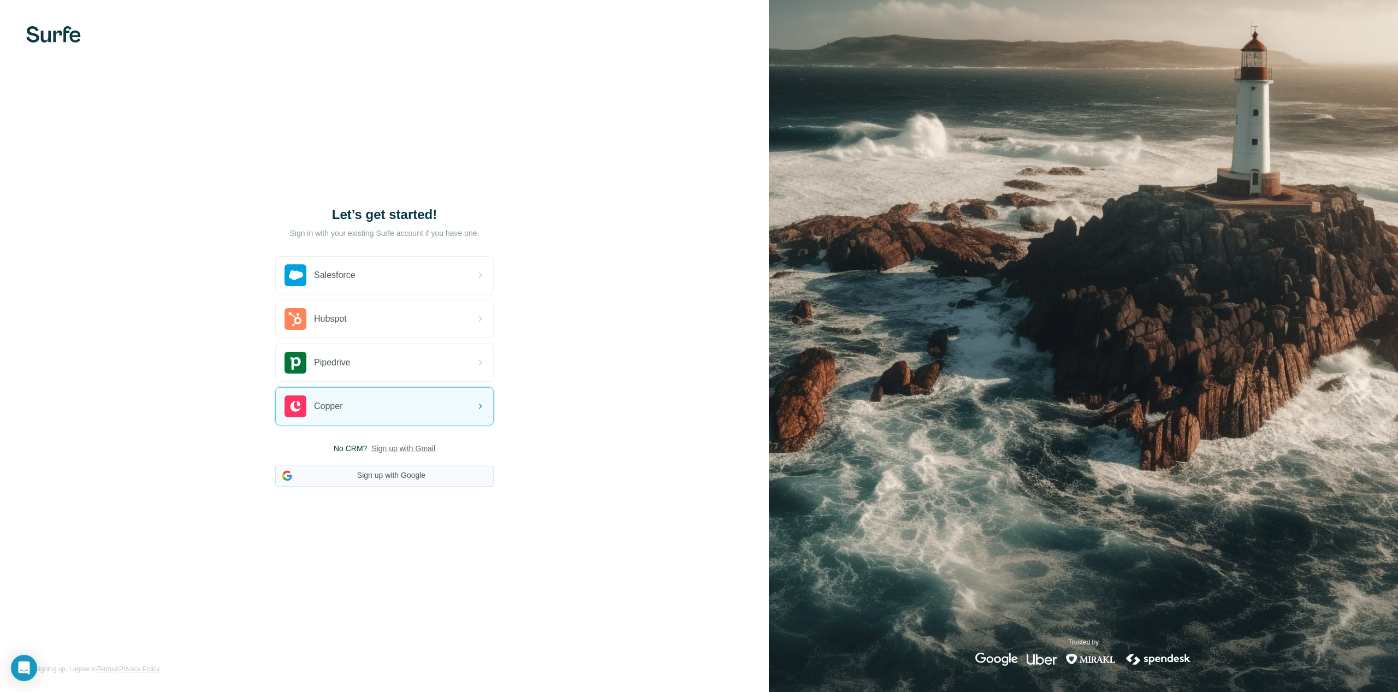
click at [400, 474] on button "Sign up with Google" at bounding box center [384, 476] width 218 height 22
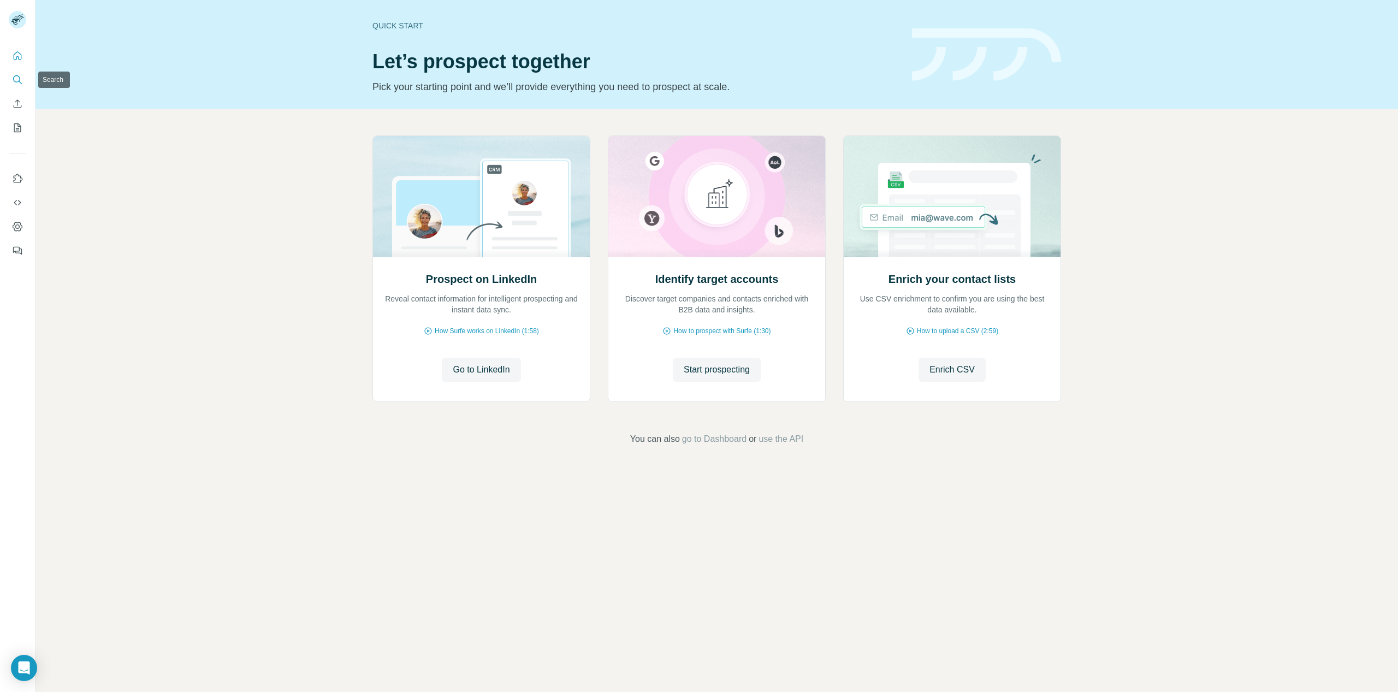
click at [16, 80] on icon "Search" at bounding box center [17, 79] width 11 height 11
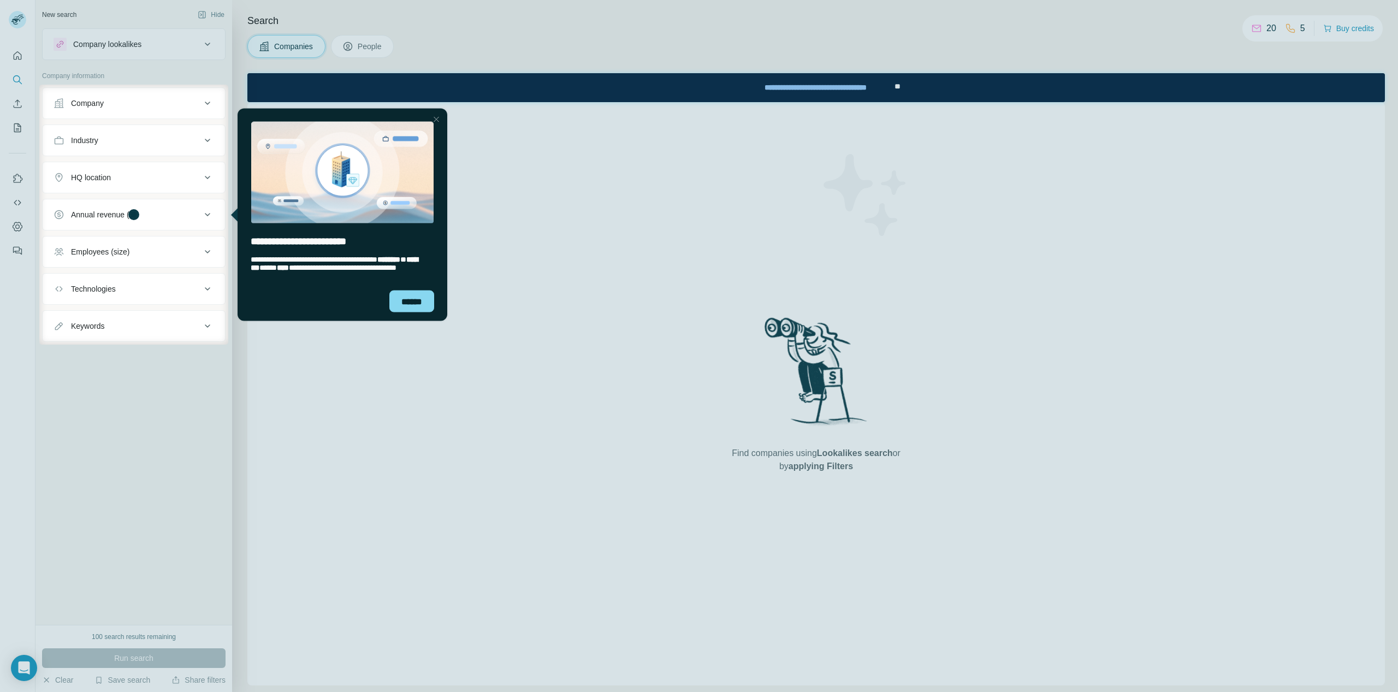
click at [434, 118] on div at bounding box center [436, 118] width 13 height 13
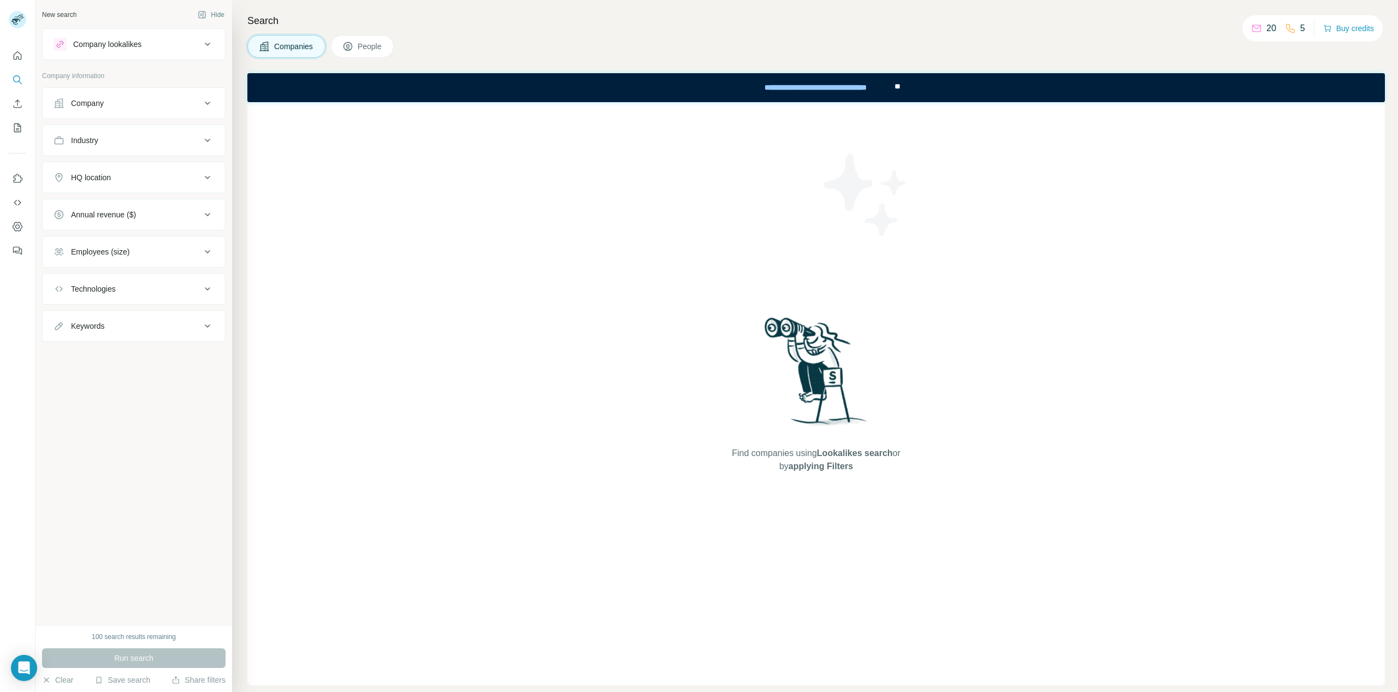
click at [427, 132] on div "Find companies using Lookalikes search or by applying Filters" at bounding box center [815, 393] width 1137 height 583
drag, startPoint x: 181, startPoint y: 635, endPoint x: 81, endPoint y: 630, distance: 99.5
click at [81, 630] on div "100 search results remaining Run search Clear Save search Share filters" at bounding box center [133, 658] width 197 height 67
click at [107, 637] on div "100 search results remaining" at bounding box center [134, 637] width 84 height 10
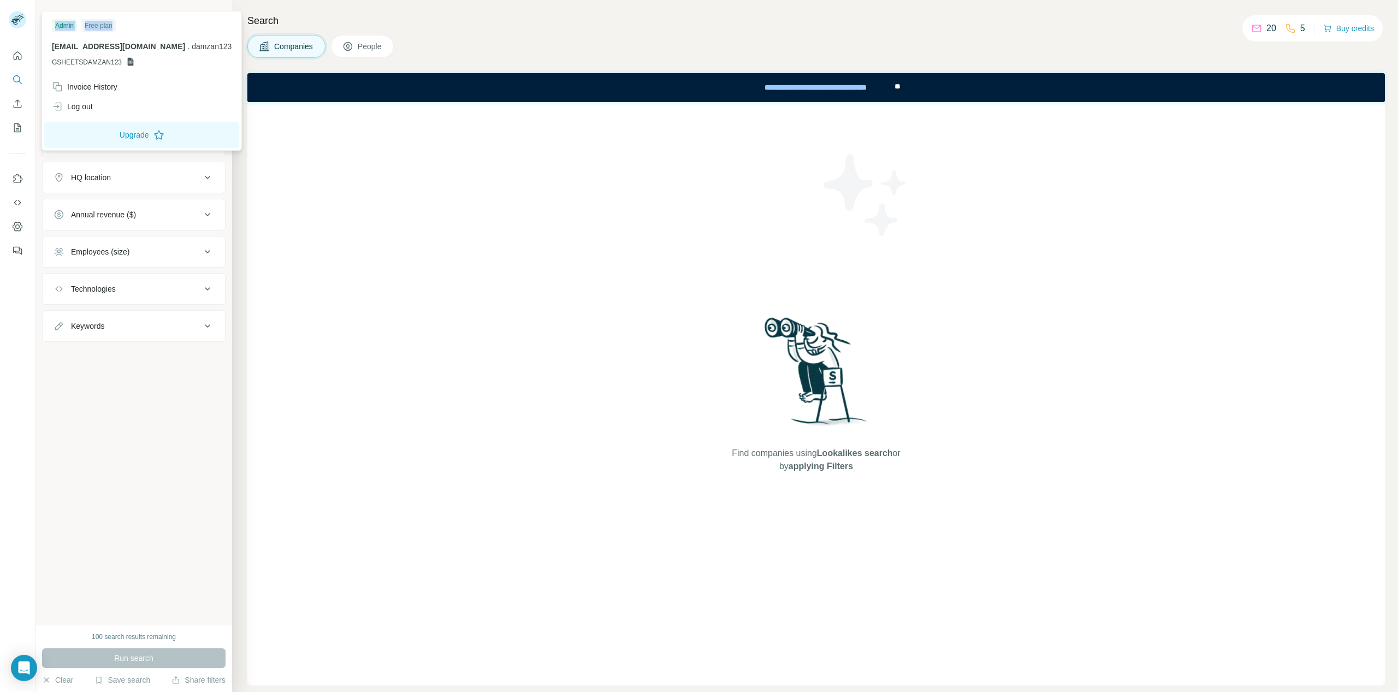
drag, startPoint x: 121, startPoint y: 27, endPoint x: 51, endPoint y: 27, distance: 70.4
click at [51, 27] on div "Admin Free plan [EMAIL_ADDRESS][DOMAIN_NAME] . damzan123 GSHEETSDAMZAN123" at bounding box center [141, 45] width 195 height 63
click at [101, 30] on div "Free plan" at bounding box center [98, 25] width 34 height 13
click at [421, 35] on div "Companies People" at bounding box center [815, 46] width 1137 height 23
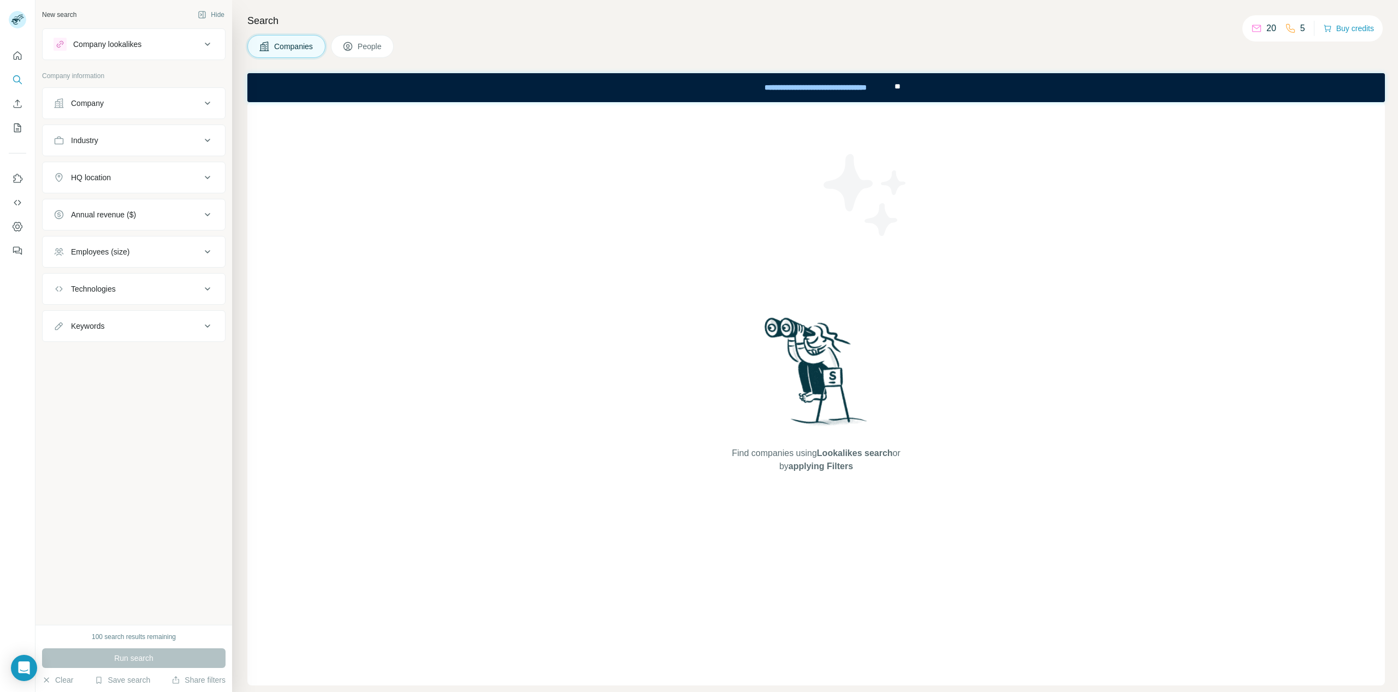
click at [93, 110] on button "Company" at bounding box center [134, 103] width 182 height 26
click at [98, 128] on input "text" at bounding box center [134, 131] width 161 height 20
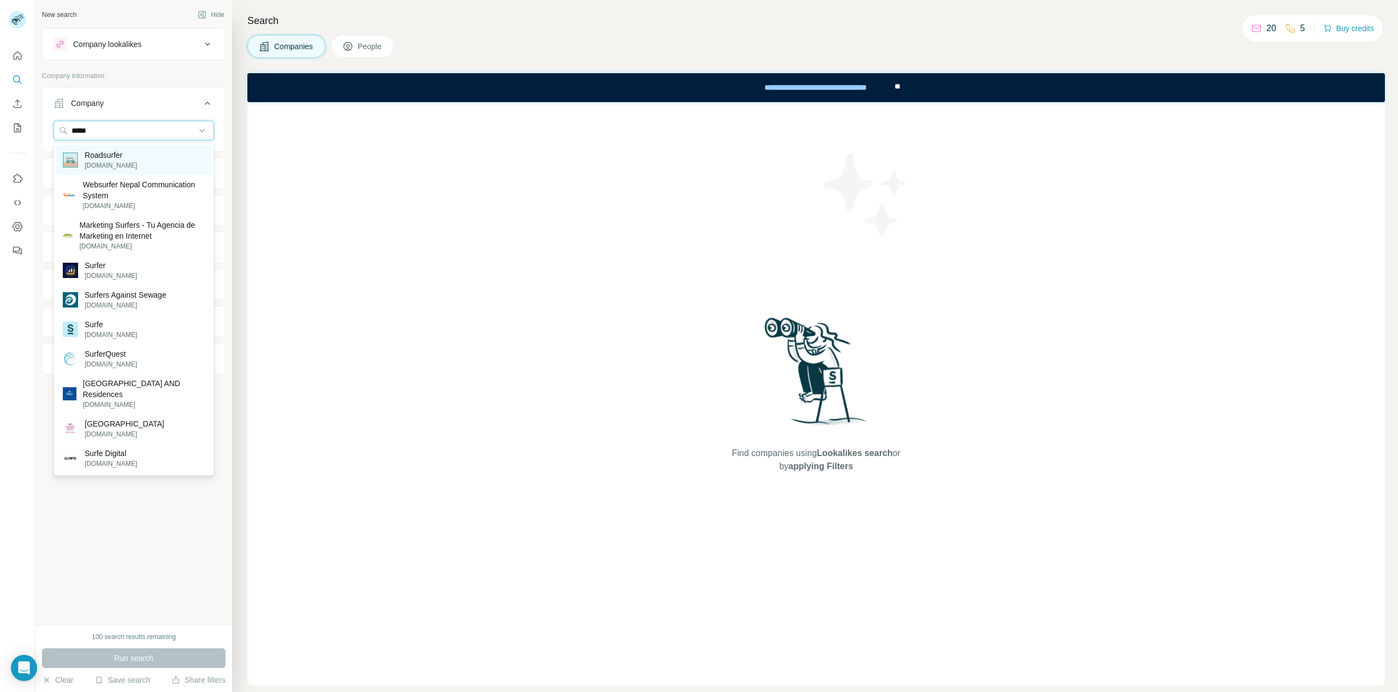
type input "*****"
click at [138, 169] on div "Roadsurfer [DOMAIN_NAME]" at bounding box center [133, 159] width 155 height 29
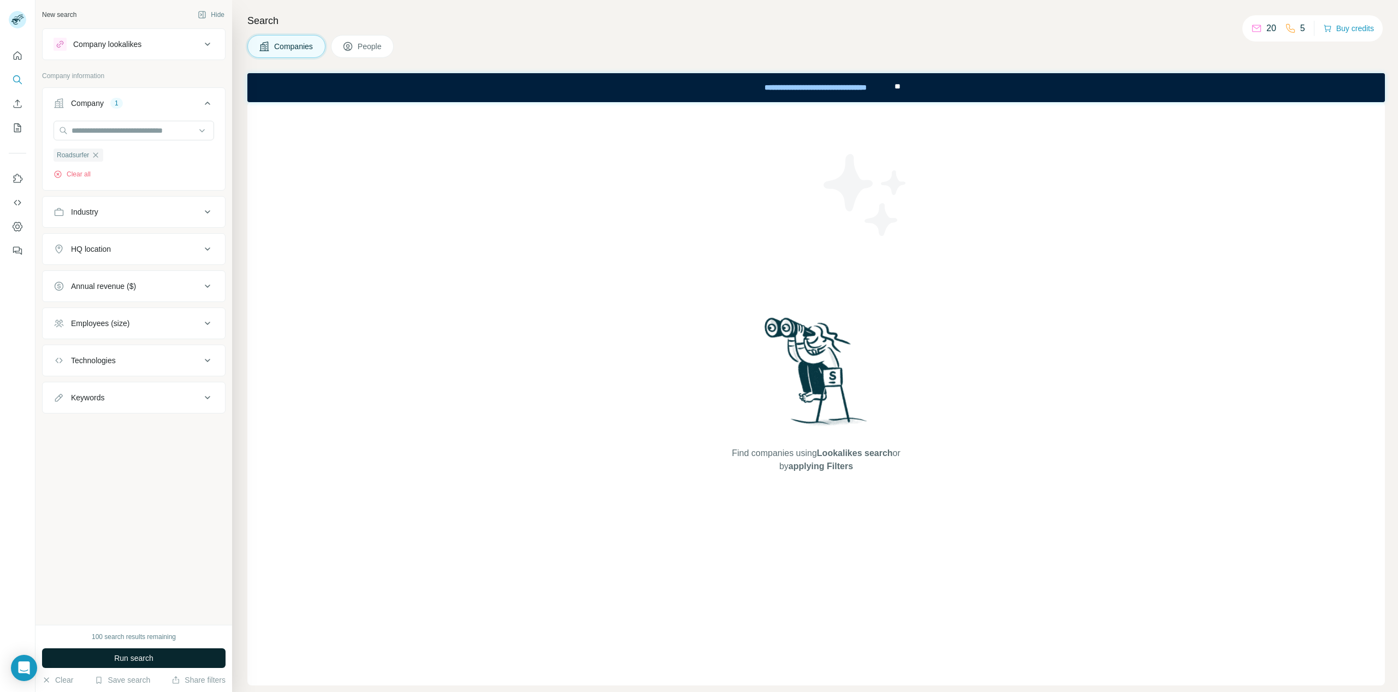
click at [124, 657] on span "Run search" at bounding box center [133, 657] width 39 height 11
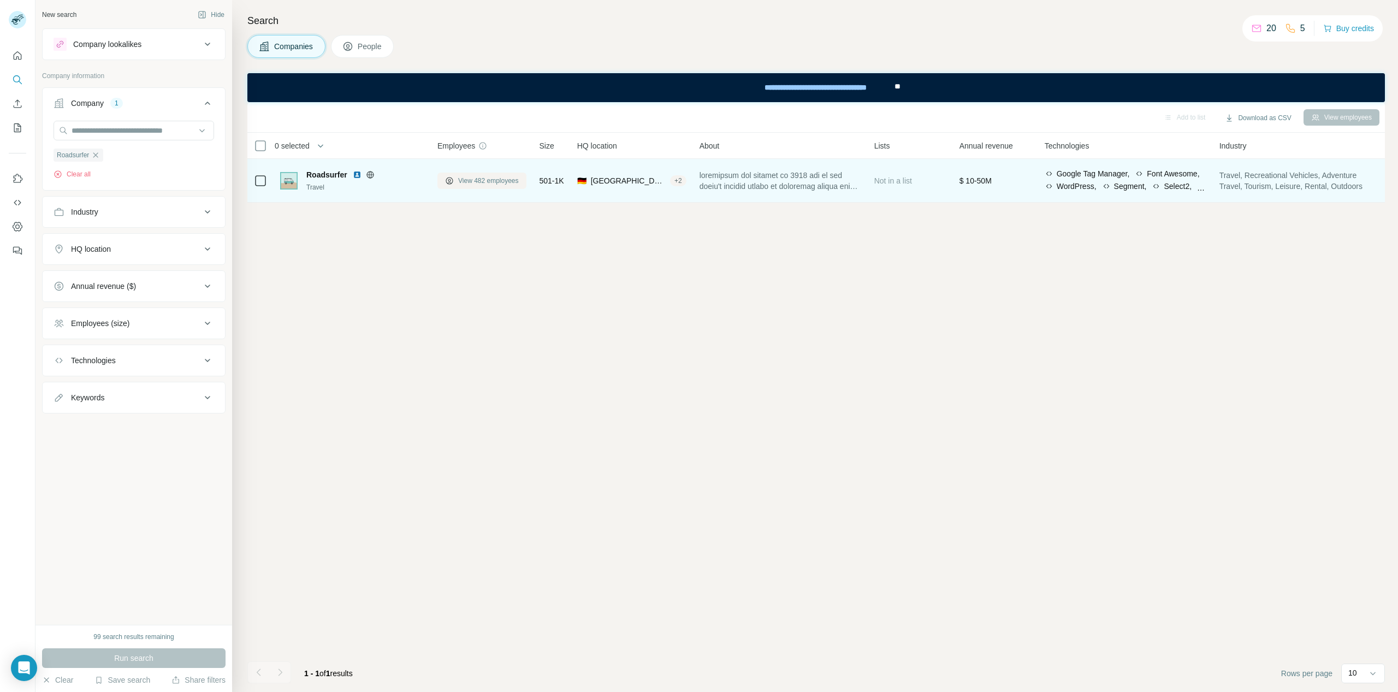
click at [468, 183] on span "View 482 employees" at bounding box center [488, 181] width 61 height 10
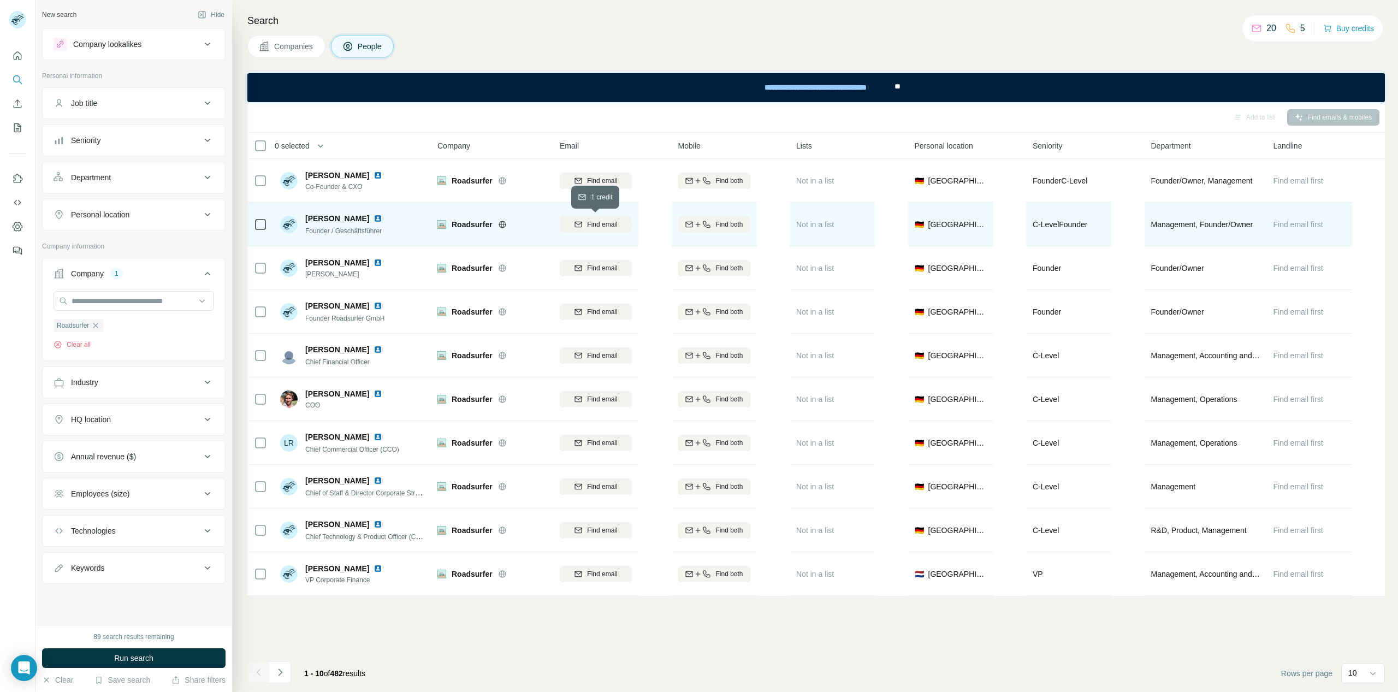
click at [585, 223] on div "Find email" at bounding box center [596, 224] width 72 height 10
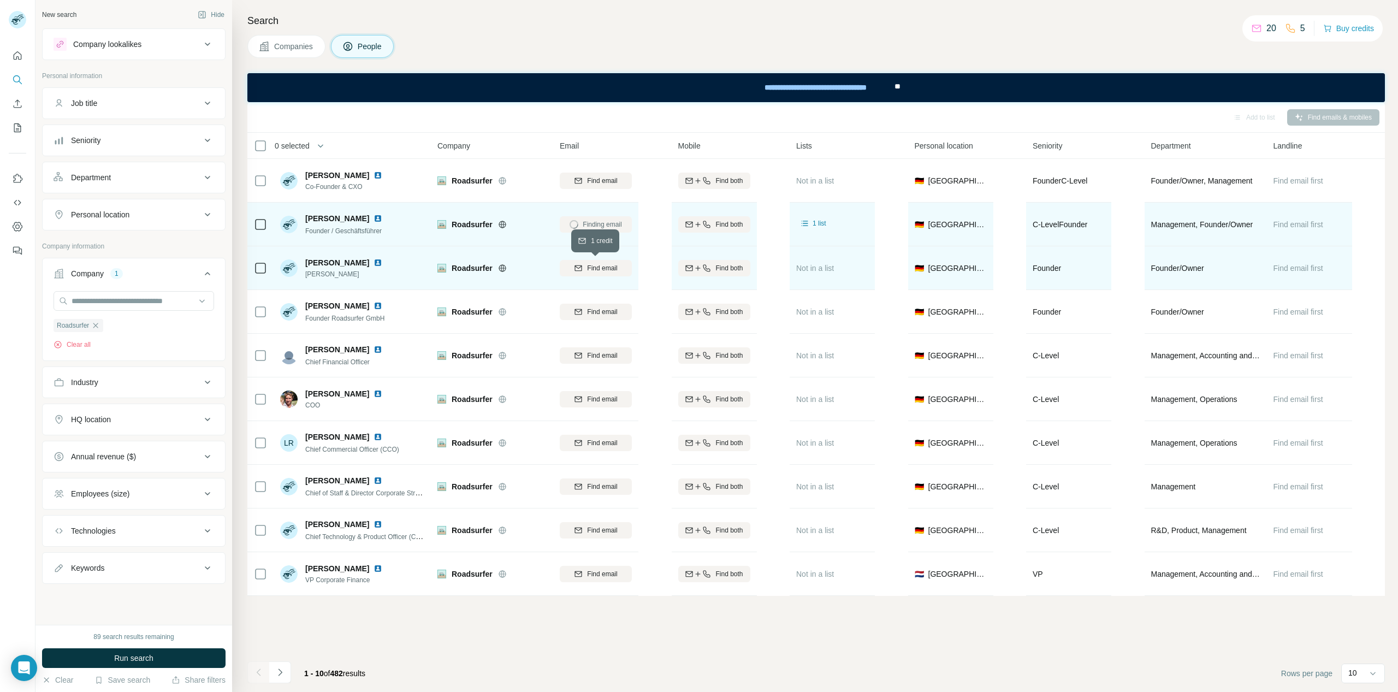
click at [598, 263] on span "Find email" at bounding box center [602, 268] width 30 height 10
click at [123, 44] on div "Company lookalikes" at bounding box center [107, 44] width 68 height 11
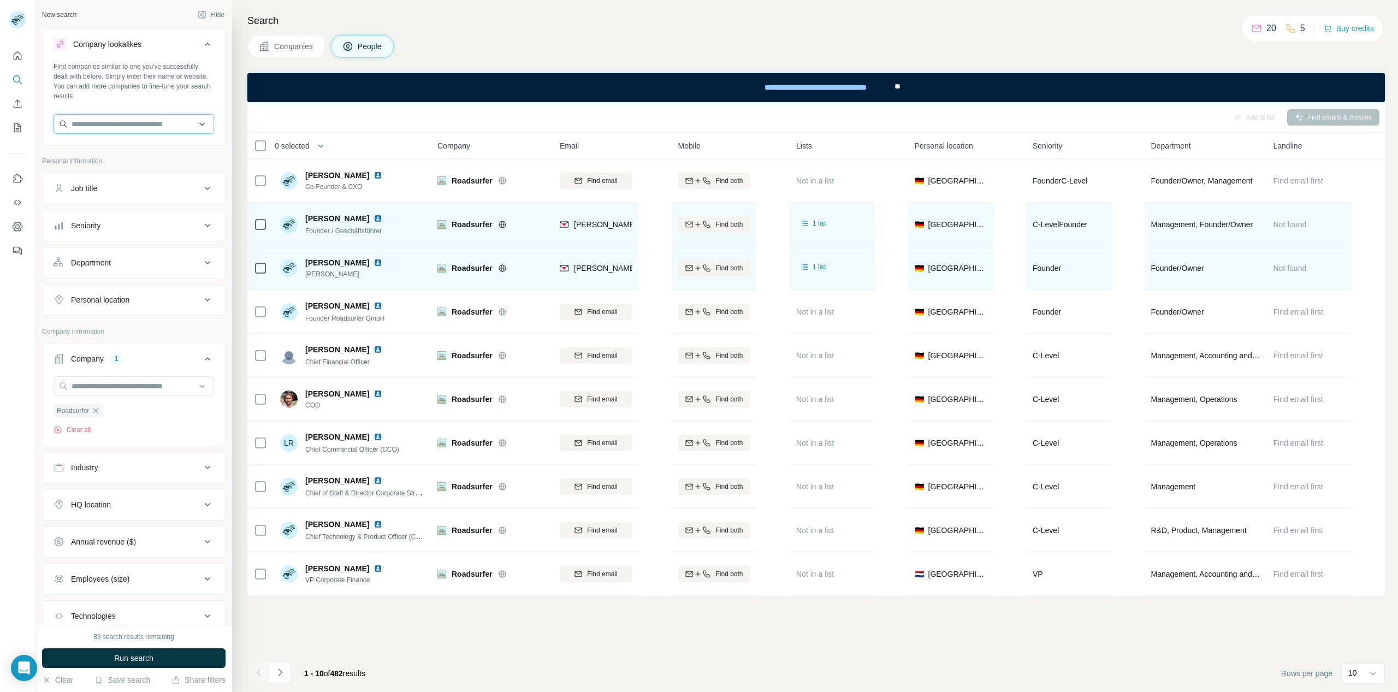
click at [93, 131] on input "text" at bounding box center [134, 124] width 161 height 20
type input "*********"
click at [102, 157] on p "[DOMAIN_NAME]" at bounding box center [111, 159] width 52 height 10
click at [106, 659] on button "Run search" at bounding box center [133, 658] width 183 height 20
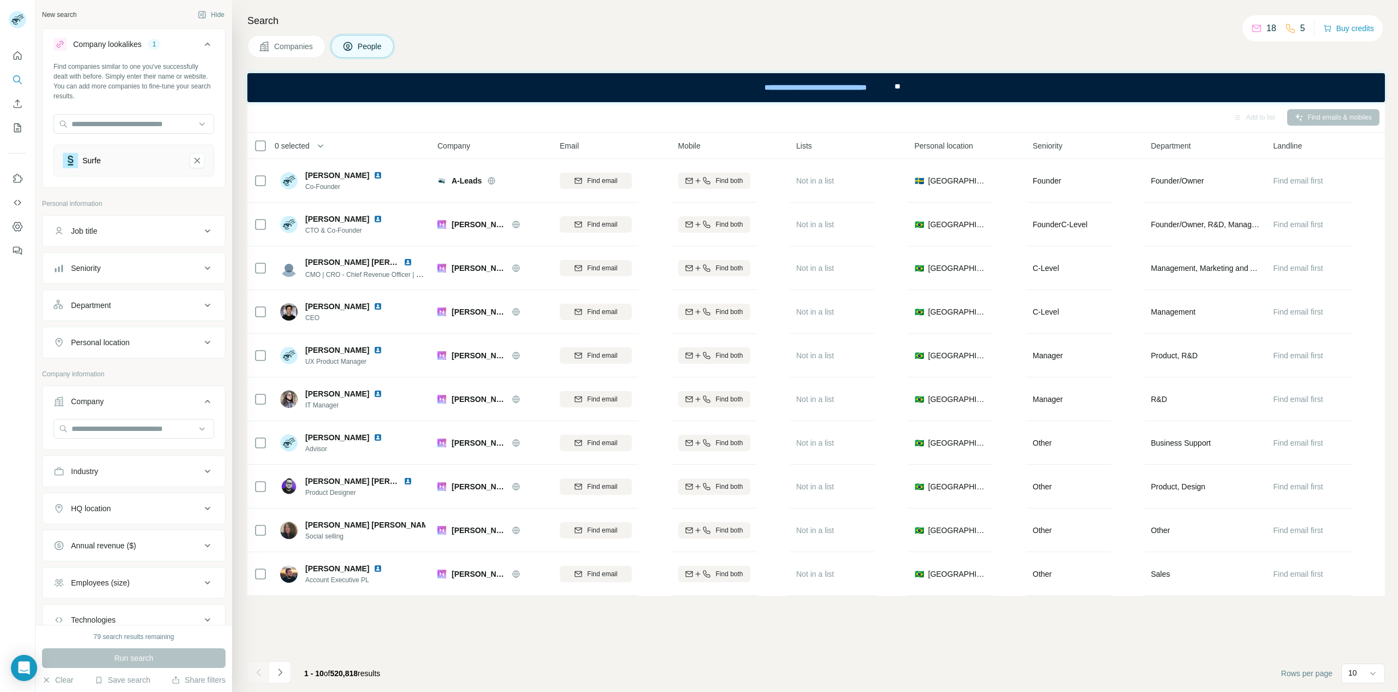
click at [288, 47] on span "Companies" at bounding box center [294, 46] width 40 height 11
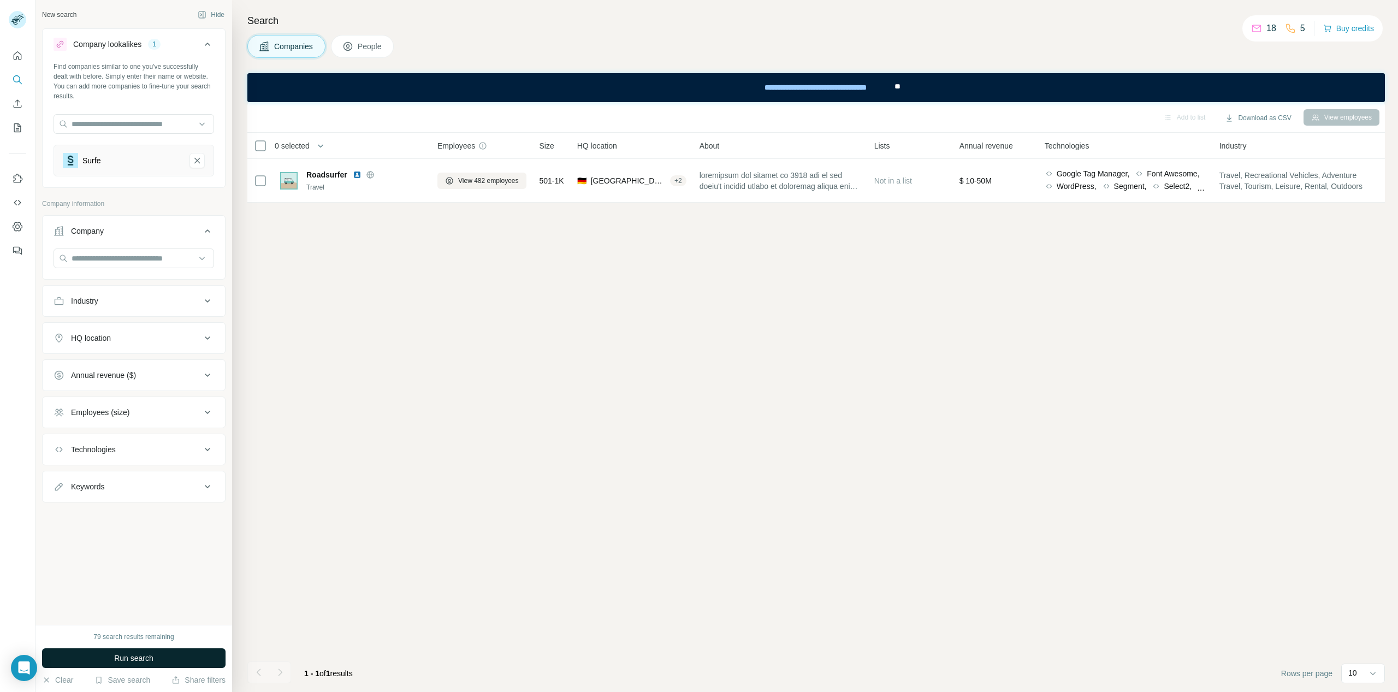
click at [138, 661] on span "Run search" at bounding box center [133, 657] width 39 height 11
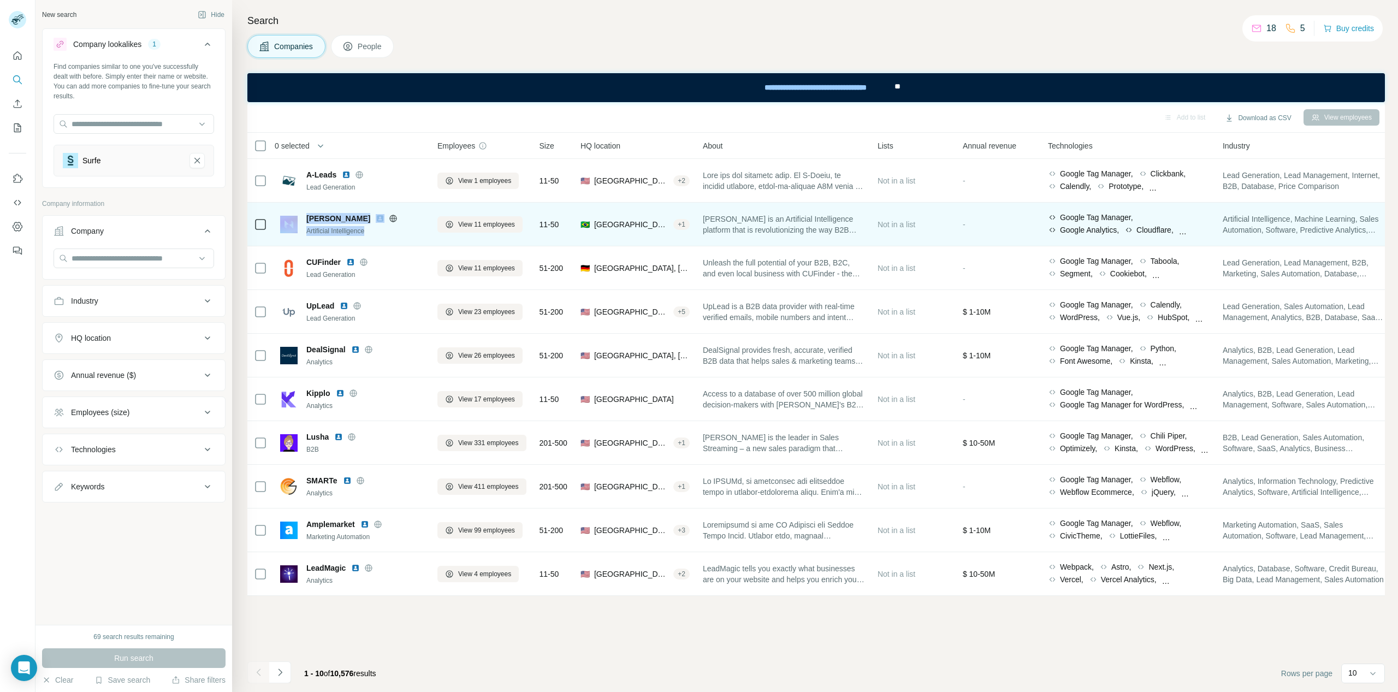
drag, startPoint x: 382, startPoint y: 231, endPoint x: 296, endPoint y: 216, distance: 87.0
click at [290, 215] on div "[PERSON_NAME] Artificial Intelligence" at bounding box center [352, 224] width 144 height 23
click at [370, 236] on div "[PERSON_NAME] Artificial Intelligence" at bounding box center [352, 224] width 144 height 30
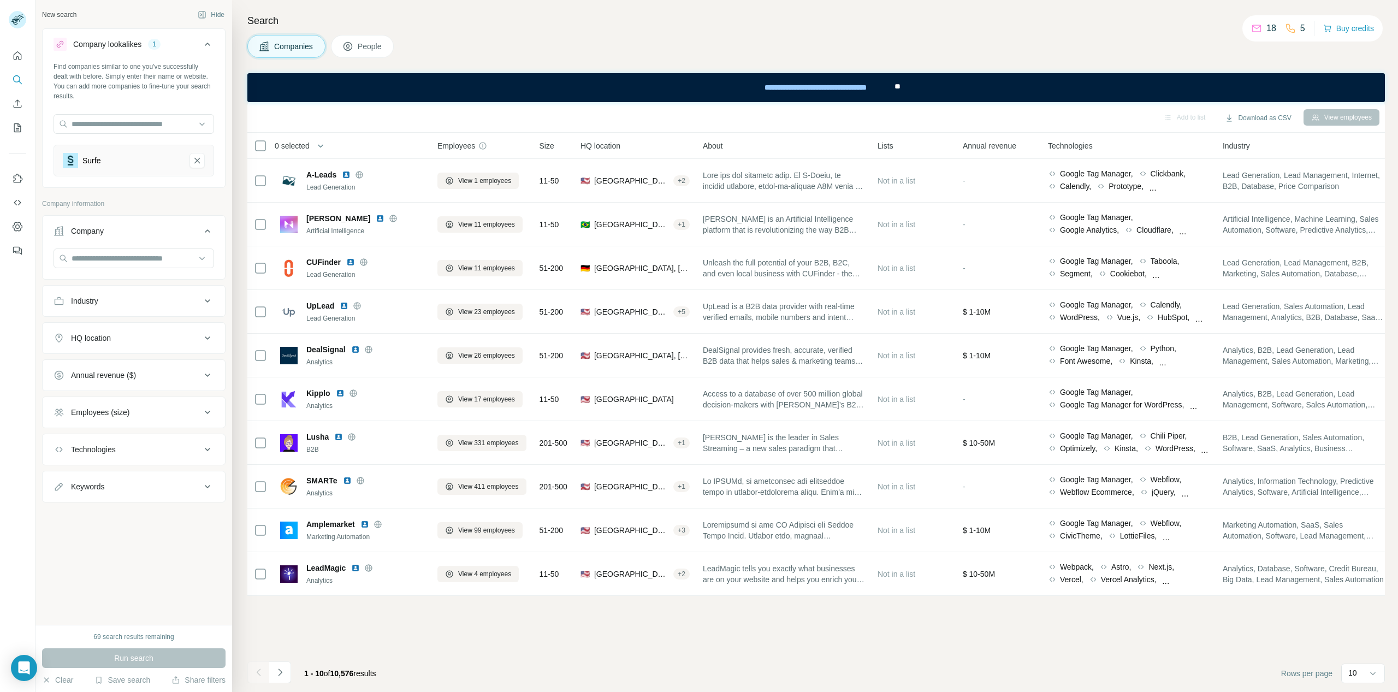
drag, startPoint x: 851, startPoint y: 639, endPoint x: 611, endPoint y: 673, distance: 241.5
click at [850, 639] on div "Add to list Download as CSV View employees 0 selected Companies Employees Size …" at bounding box center [815, 397] width 1137 height 590
click at [283, 674] on icon "Navigate to next page" at bounding box center [280, 672] width 11 height 11
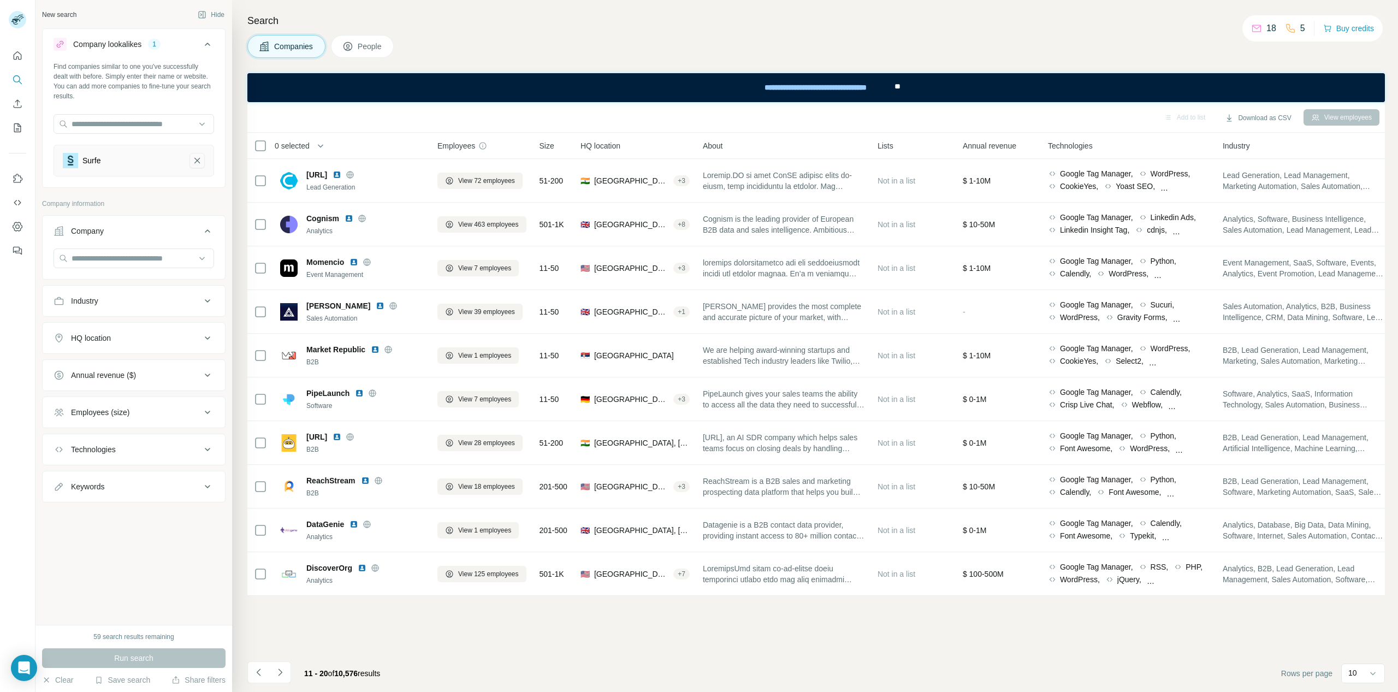
click at [196, 163] on icon "Surfe-remove-button" at bounding box center [197, 160] width 10 height 11
click at [150, 126] on input "text" at bounding box center [134, 124] width 161 height 20
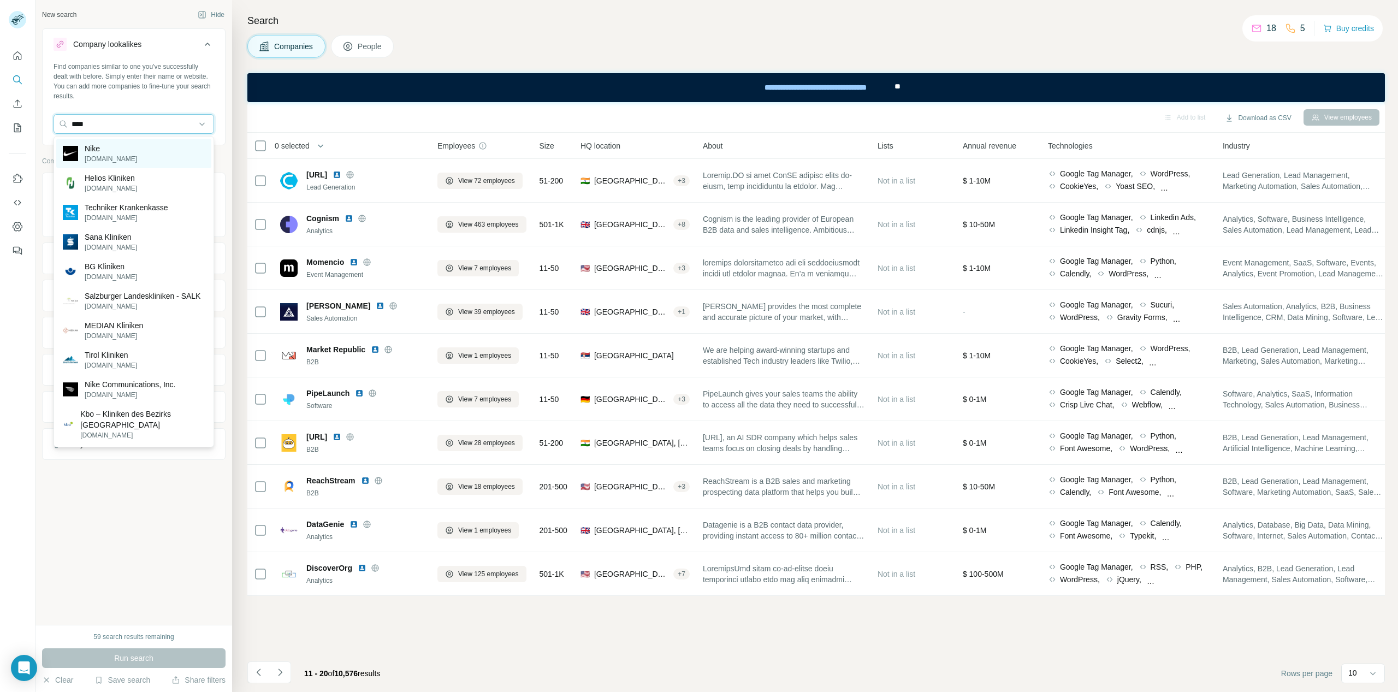
type input "****"
click at [152, 153] on div "Nike [DOMAIN_NAME]" at bounding box center [133, 153] width 155 height 29
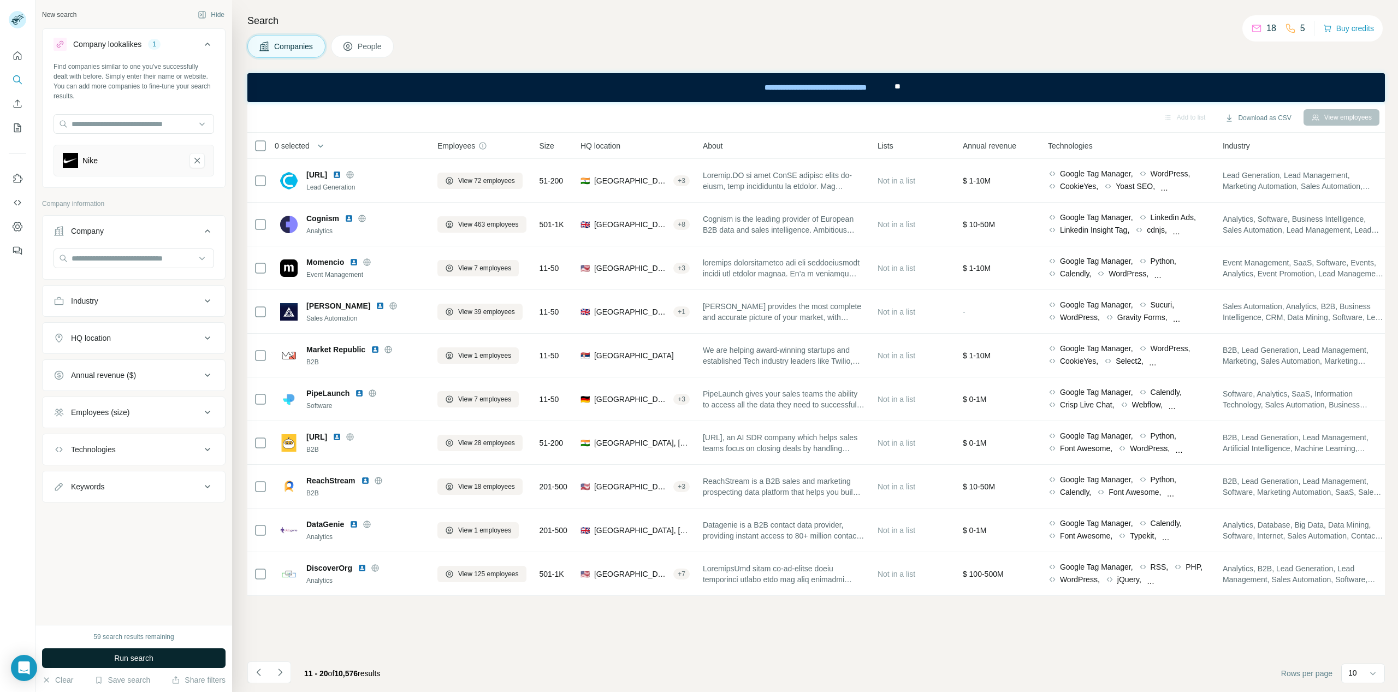
click at [150, 662] on span "Run search" at bounding box center [133, 657] width 39 height 11
